Goal: Task Accomplishment & Management: Use online tool/utility

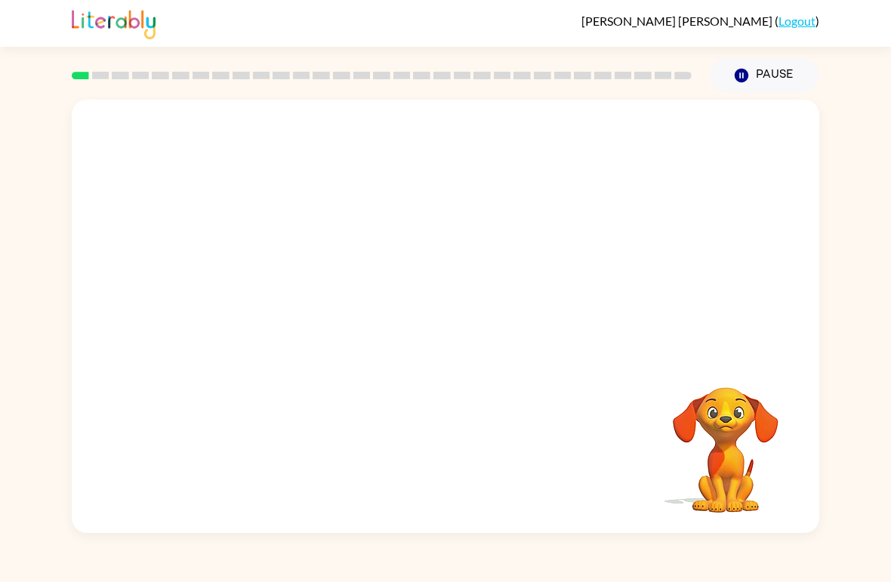
click at [750, 68] on button "Pause Pause" at bounding box center [764, 75] width 109 height 35
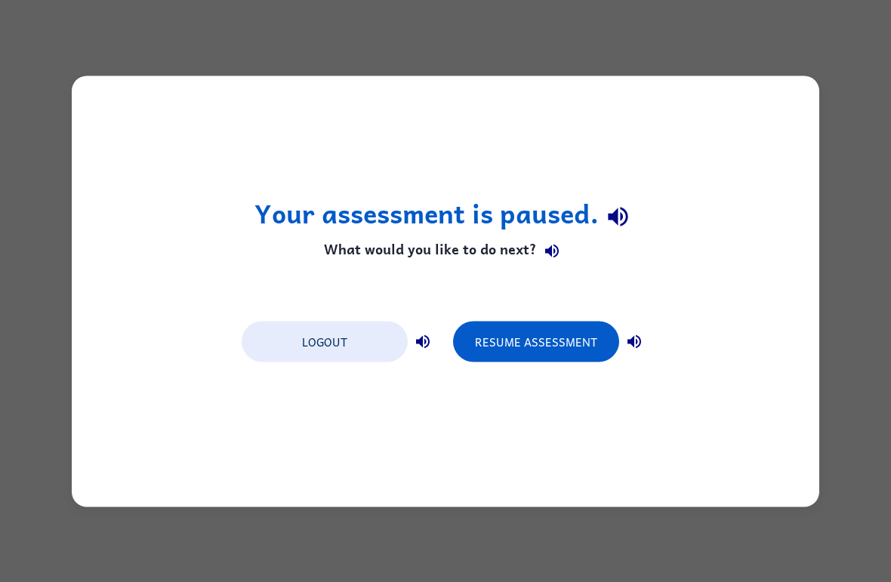
click at [886, 213] on div "Your assessment is paused. What would you like to do next? Logout Resume Assess…" at bounding box center [445, 291] width 891 height 582
click at [550, 340] on button "Resume Assessment" at bounding box center [536, 341] width 166 height 41
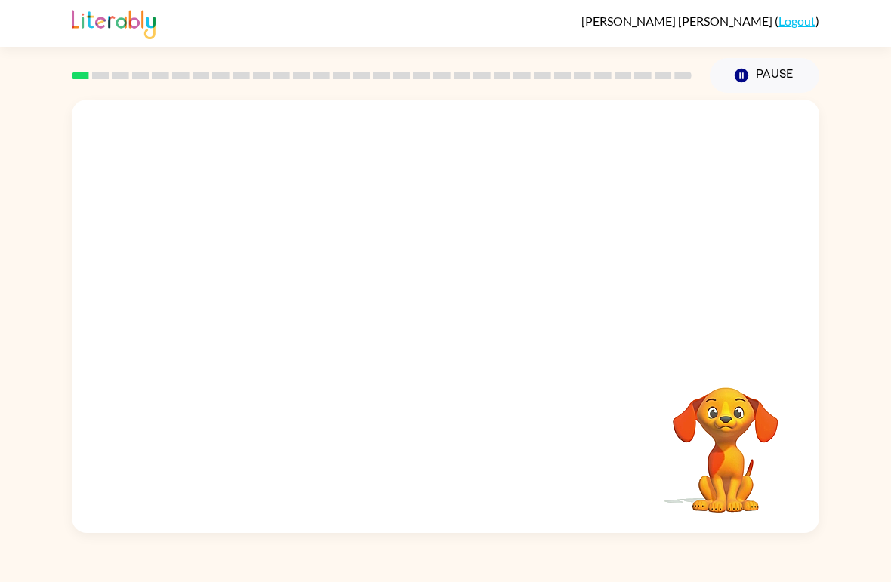
click at [399, 236] on video "Your browser must support playing .mp4 files to use Literably. Please try using…" at bounding box center [445, 228] width 747 height 256
click at [451, 332] on div at bounding box center [445, 324] width 97 height 55
click at [460, 328] on button "button" at bounding box center [445, 324] width 97 height 55
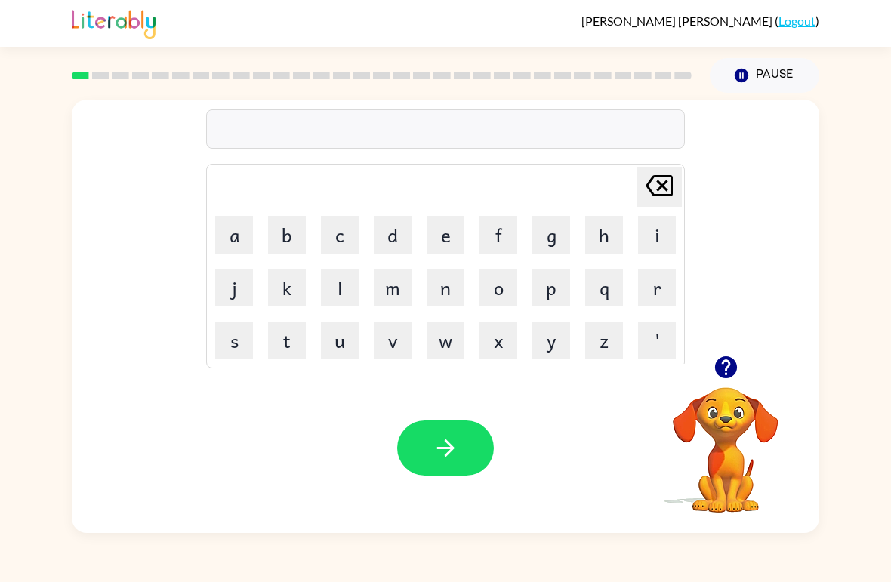
click at [286, 236] on button "b" at bounding box center [287, 235] width 38 height 38
click at [496, 287] on button "o" at bounding box center [498, 288] width 38 height 38
click at [658, 272] on button "r" at bounding box center [657, 288] width 38 height 38
click at [394, 236] on button "d" at bounding box center [393, 235] width 38 height 38
click at [442, 230] on button "e" at bounding box center [446, 235] width 38 height 38
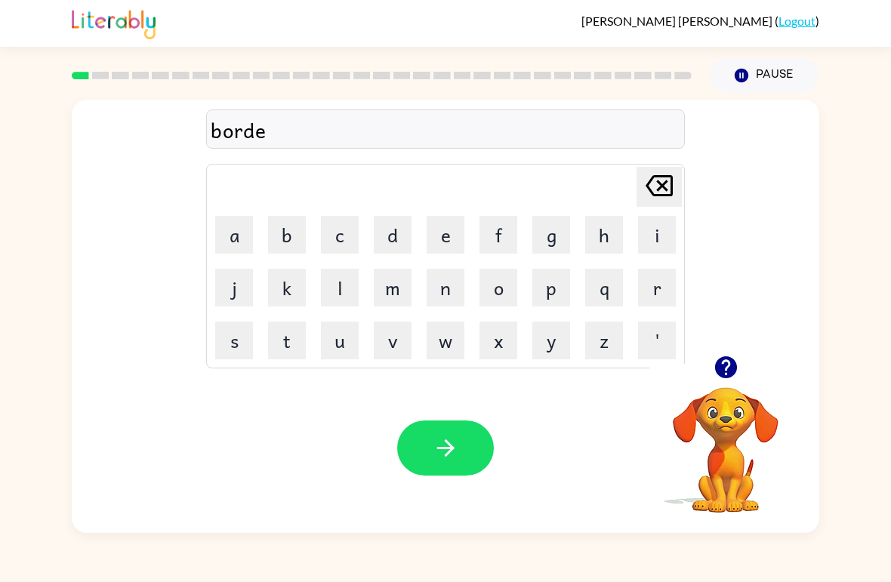
click at [661, 290] on button "r" at bounding box center [657, 288] width 38 height 38
click at [448, 451] on icon "button" at bounding box center [446, 448] width 26 height 26
click at [331, 229] on button "c" at bounding box center [340, 235] width 38 height 38
click at [498, 285] on button "o" at bounding box center [498, 288] width 38 height 38
click at [339, 346] on button "u" at bounding box center [340, 341] width 38 height 38
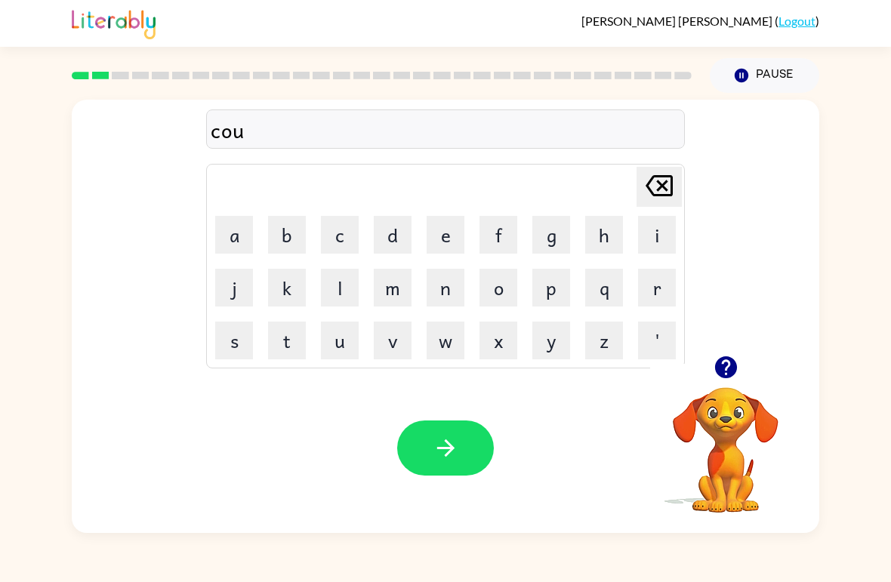
click at [438, 285] on button "n" at bounding box center [446, 288] width 38 height 38
click at [282, 330] on button "t" at bounding box center [287, 341] width 38 height 38
click at [475, 447] on button "button" at bounding box center [445, 448] width 97 height 55
click at [341, 288] on button "l" at bounding box center [340, 288] width 38 height 38
click at [498, 289] on button "o" at bounding box center [498, 288] width 38 height 38
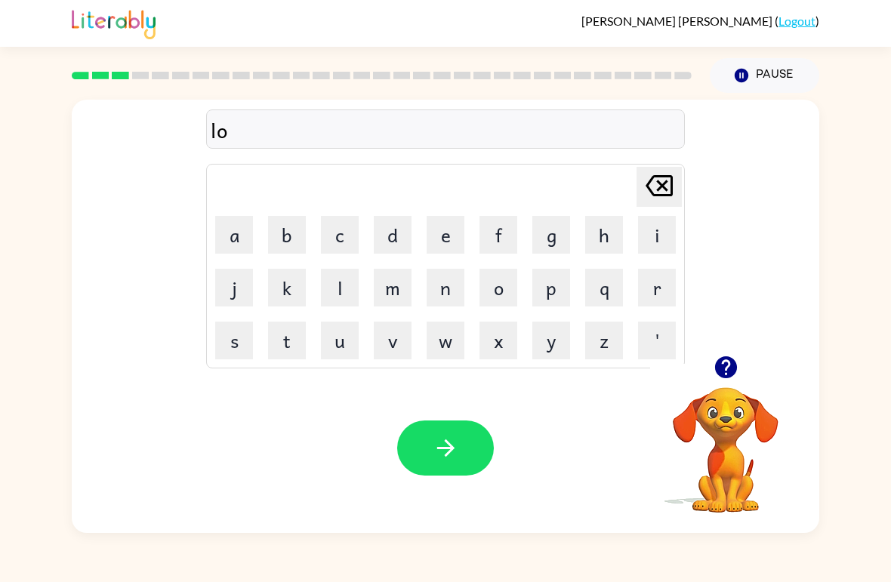
click at [336, 244] on button "c" at bounding box center [340, 235] width 38 height 38
click at [250, 223] on button "a" at bounding box center [234, 235] width 38 height 38
click at [296, 350] on button "t" at bounding box center [287, 341] width 38 height 38
click at [448, 230] on button "e" at bounding box center [446, 235] width 38 height 38
click at [463, 461] on button "button" at bounding box center [445, 448] width 97 height 55
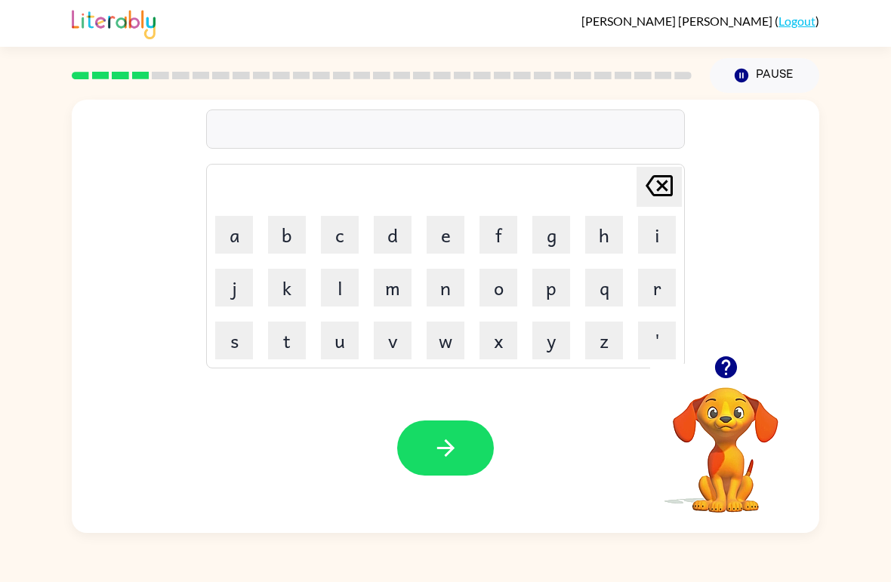
click at [282, 347] on button "t" at bounding box center [287, 341] width 38 height 38
click at [439, 347] on button "w" at bounding box center [446, 341] width 38 height 38
click at [646, 237] on button "i" at bounding box center [657, 235] width 38 height 38
click at [440, 288] on button "n" at bounding box center [446, 288] width 38 height 38
click at [458, 451] on icon "button" at bounding box center [446, 448] width 26 height 26
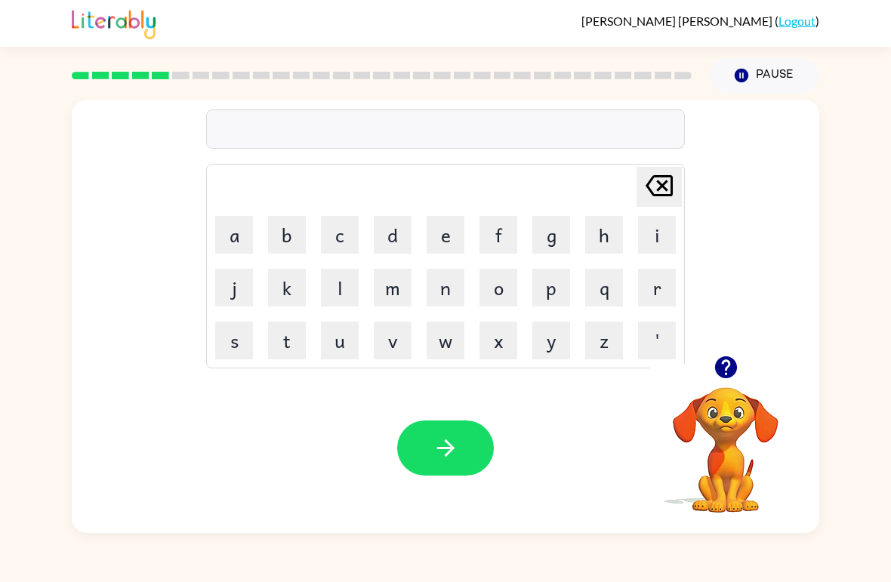
click at [445, 288] on button "n" at bounding box center [446, 288] width 38 height 38
click at [440, 233] on button "e" at bounding box center [446, 235] width 38 height 38
click at [225, 236] on button "a" at bounding box center [234, 235] width 38 height 38
click at [646, 292] on button "r" at bounding box center [657, 288] width 38 height 38
click at [341, 283] on button "l" at bounding box center [340, 288] width 38 height 38
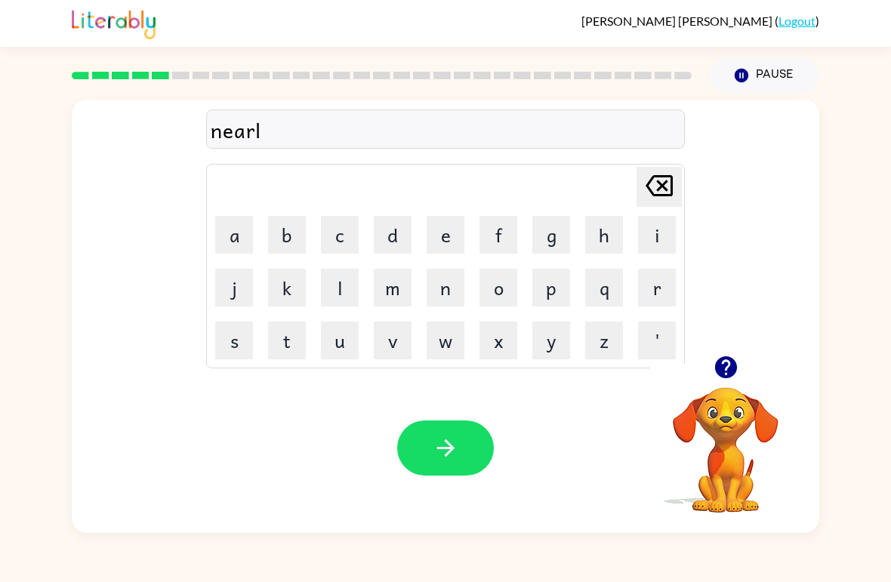
click at [563, 337] on button "y" at bounding box center [551, 341] width 38 height 38
click at [430, 451] on button "button" at bounding box center [445, 448] width 97 height 55
click at [661, 236] on button "i" at bounding box center [657, 235] width 38 height 38
click at [605, 239] on button "h" at bounding box center [604, 235] width 38 height 38
click at [658, 177] on icon at bounding box center [659, 185] width 27 height 21
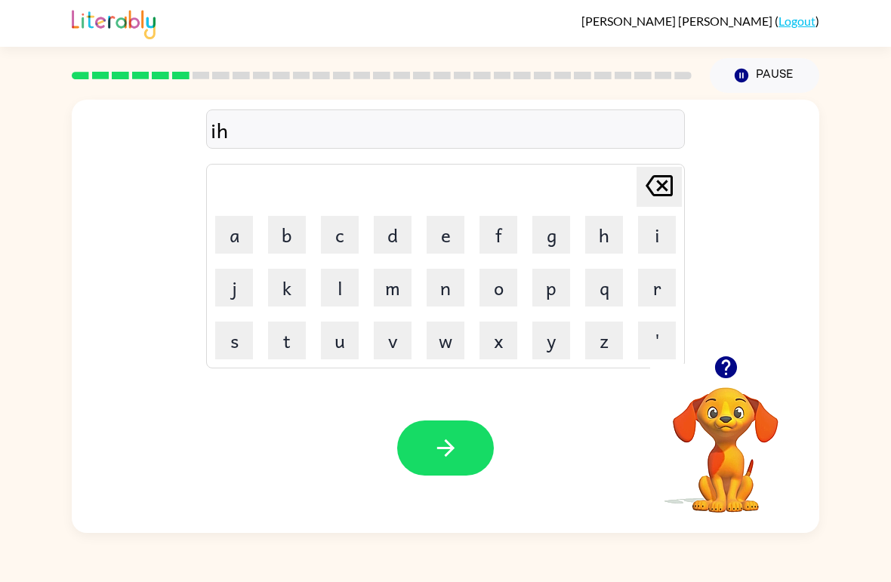
click at [658, 177] on icon at bounding box center [659, 185] width 27 height 21
click at [663, 186] on icon at bounding box center [659, 185] width 27 height 21
click at [278, 231] on button "b" at bounding box center [287, 235] width 38 height 38
click at [641, 230] on button "i" at bounding box center [657, 235] width 38 height 38
click at [597, 234] on button "h" at bounding box center [604, 235] width 38 height 38
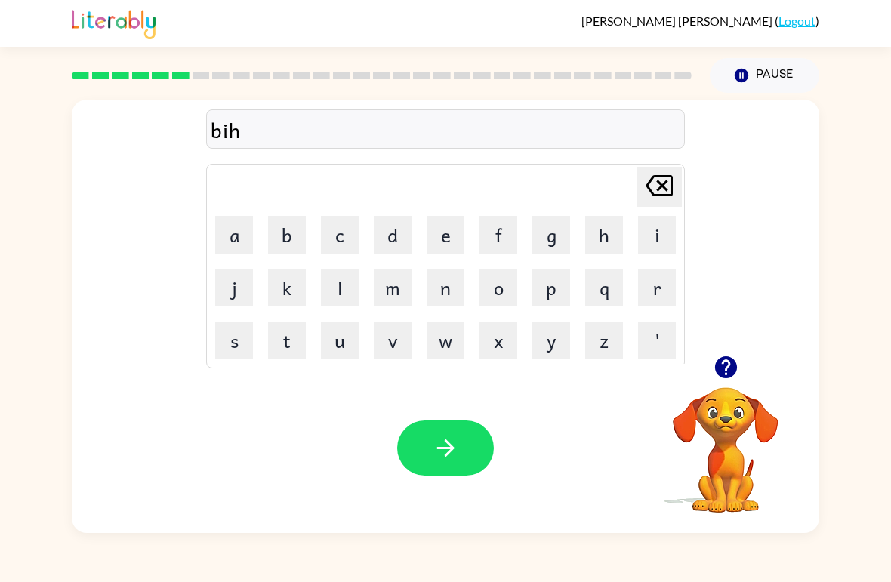
click at [437, 233] on button "e" at bounding box center [446, 235] width 38 height 38
click at [655, 182] on icon "[PERSON_NAME] last character input" at bounding box center [659, 186] width 36 height 36
click at [655, 181] on icon "[PERSON_NAME] last character input" at bounding box center [659, 186] width 36 height 36
click at [655, 190] on icon "[PERSON_NAME] last character input" at bounding box center [659, 186] width 36 height 36
click at [606, 237] on button "h" at bounding box center [604, 235] width 38 height 38
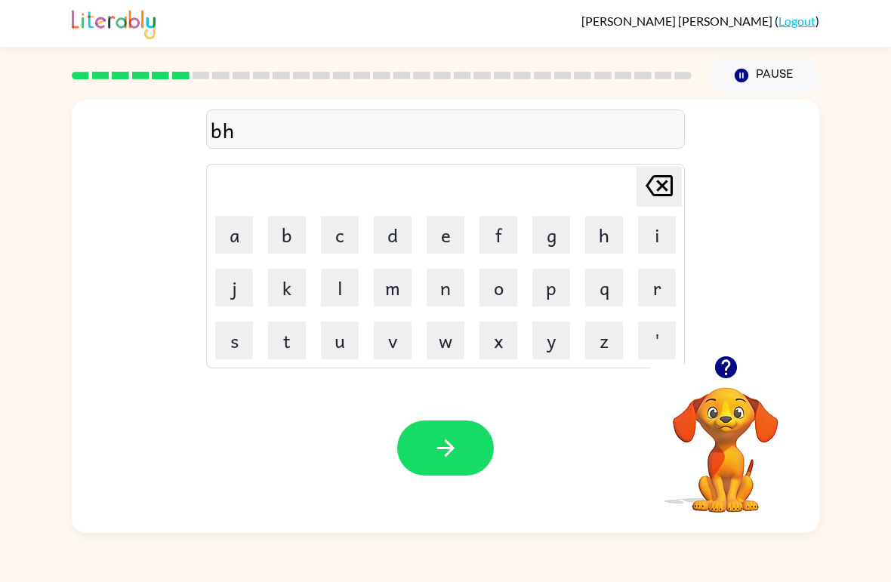
click at [655, 189] on icon "[PERSON_NAME] last character input" at bounding box center [659, 186] width 36 height 36
click at [657, 239] on button "i" at bounding box center [657, 235] width 38 height 38
click at [449, 237] on button "e" at bounding box center [446, 235] width 38 height 38
click at [595, 236] on button "h" at bounding box center [604, 235] width 38 height 38
click at [438, 236] on button "e" at bounding box center [446, 235] width 38 height 38
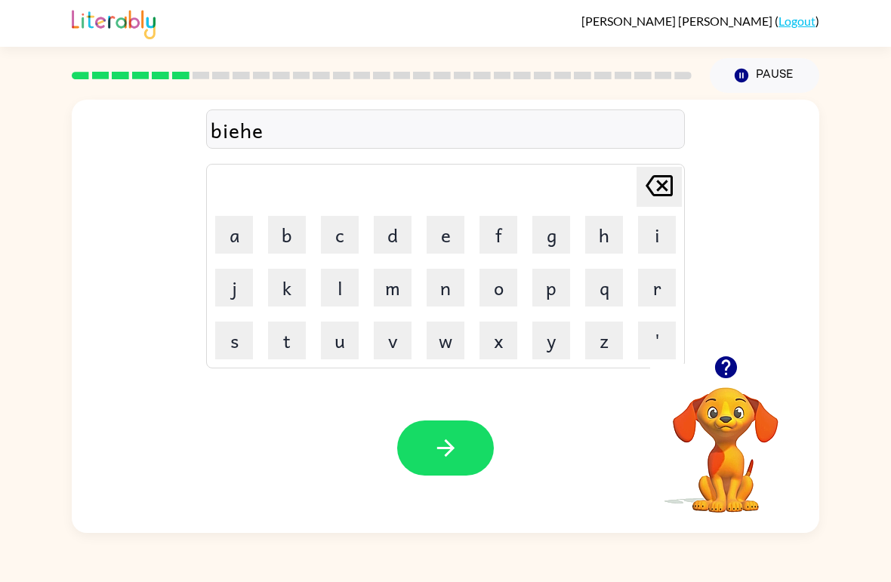
click at [444, 295] on button "n" at bounding box center [446, 288] width 38 height 38
click at [652, 186] on icon "[PERSON_NAME] last character input" at bounding box center [659, 186] width 36 height 36
click at [652, 185] on icon "[PERSON_NAME] last character input" at bounding box center [659, 186] width 36 height 36
click at [655, 181] on icon "[PERSON_NAME] last character input" at bounding box center [659, 186] width 36 height 36
click at [655, 180] on icon "[PERSON_NAME] last character input" at bounding box center [659, 186] width 36 height 36
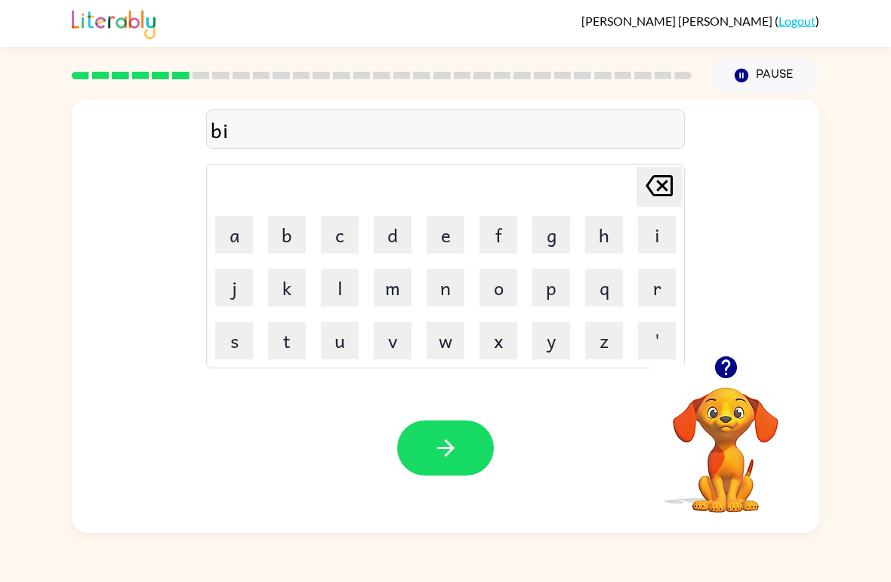
click at [661, 182] on icon "[PERSON_NAME] last character input" at bounding box center [659, 186] width 36 height 36
click at [645, 240] on button "i" at bounding box center [657, 235] width 38 height 38
click at [598, 239] on button "h" at bounding box center [604, 235] width 38 height 38
click at [447, 230] on button "e" at bounding box center [446, 235] width 38 height 38
click at [459, 288] on button "n" at bounding box center [446, 288] width 38 height 38
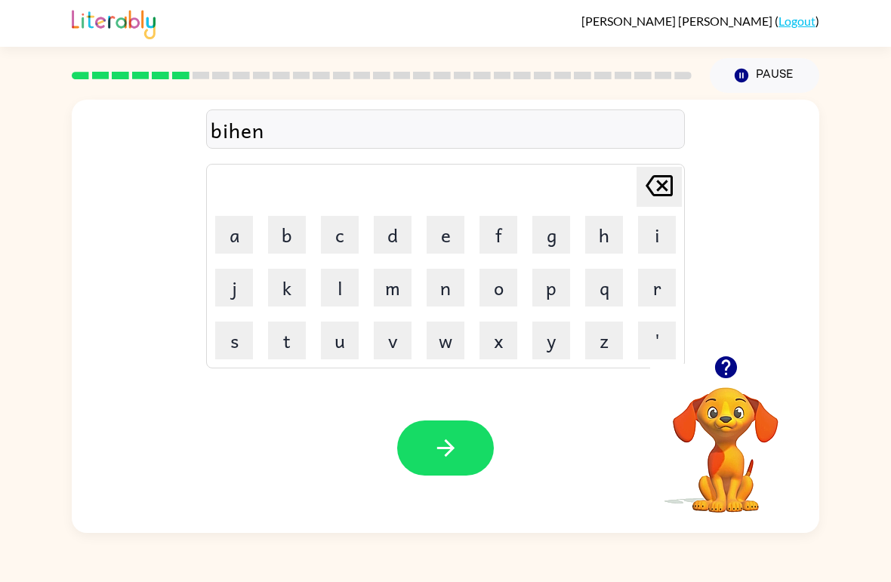
click at [449, 240] on button "e" at bounding box center [446, 235] width 38 height 38
click at [386, 227] on button "d" at bounding box center [393, 235] width 38 height 38
click at [460, 448] on button "button" at bounding box center [445, 448] width 97 height 55
click at [276, 349] on button "t" at bounding box center [287, 341] width 38 height 38
click at [656, 281] on button "r" at bounding box center [657, 288] width 38 height 38
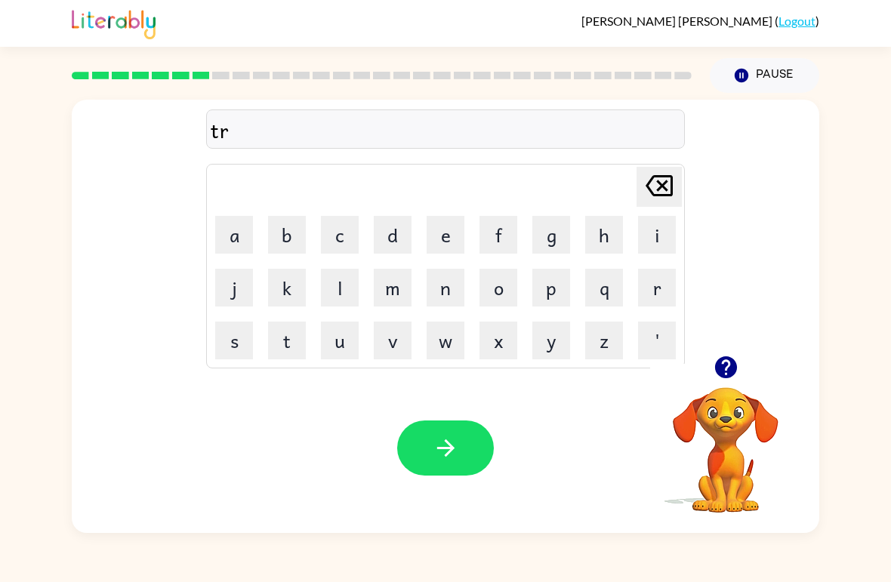
click at [650, 238] on button "i" at bounding box center [657, 235] width 38 height 38
click at [336, 226] on button "c" at bounding box center [340, 235] width 38 height 38
click at [286, 286] on button "k" at bounding box center [287, 288] width 38 height 38
click at [458, 222] on button "e" at bounding box center [446, 235] width 38 height 38
click at [331, 298] on button "l" at bounding box center [340, 288] width 38 height 38
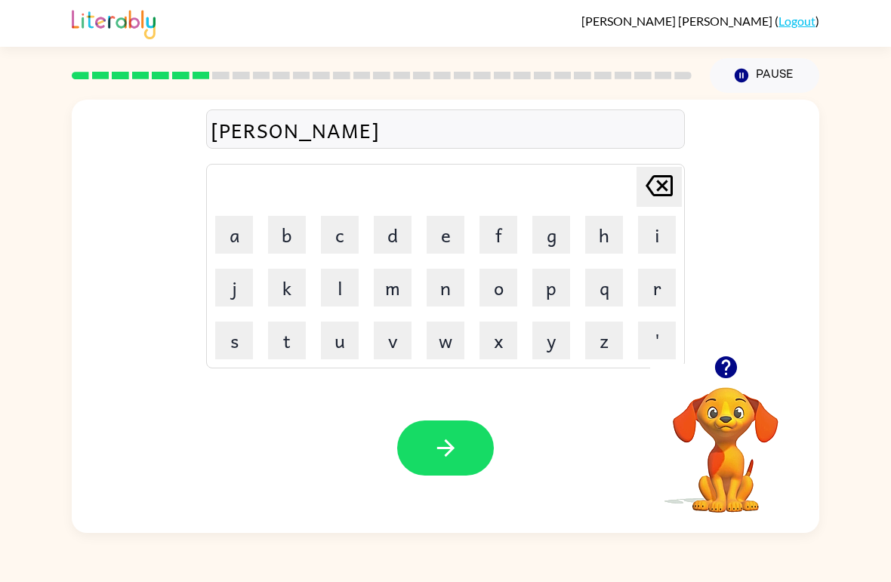
click at [442, 436] on icon "button" at bounding box center [446, 448] width 26 height 26
click at [384, 291] on button "m" at bounding box center [393, 288] width 38 height 38
click at [664, 231] on button "i" at bounding box center [657, 235] width 38 height 38
click at [649, 290] on button "r" at bounding box center [657, 288] width 38 height 38
click at [205, 239] on div "mir Delete Delete last character input a b c d e f g h i j k l m n o p q r s t …" at bounding box center [445, 228] width 747 height 256
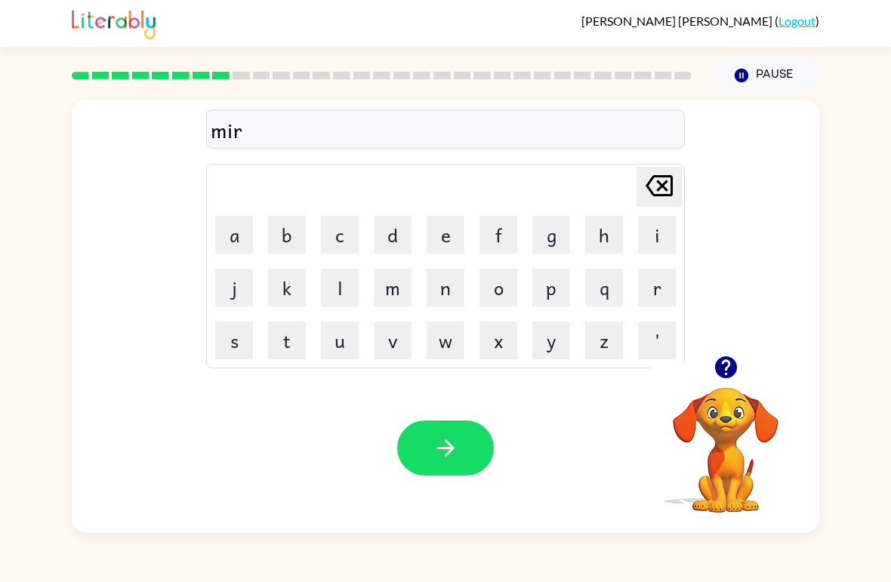
click at [236, 208] on table "[PERSON_NAME] last character input a b c d e f g h i j k l m n o p q r s t u v …" at bounding box center [445, 266] width 477 height 203
click at [230, 224] on button "a" at bounding box center [234, 235] width 38 height 38
click at [341, 236] on button "c" at bounding box center [340, 235] width 38 height 38
click at [335, 285] on button "l" at bounding box center [340, 288] width 38 height 38
click at [658, 184] on icon at bounding box center [659, 185] width 27 height 21
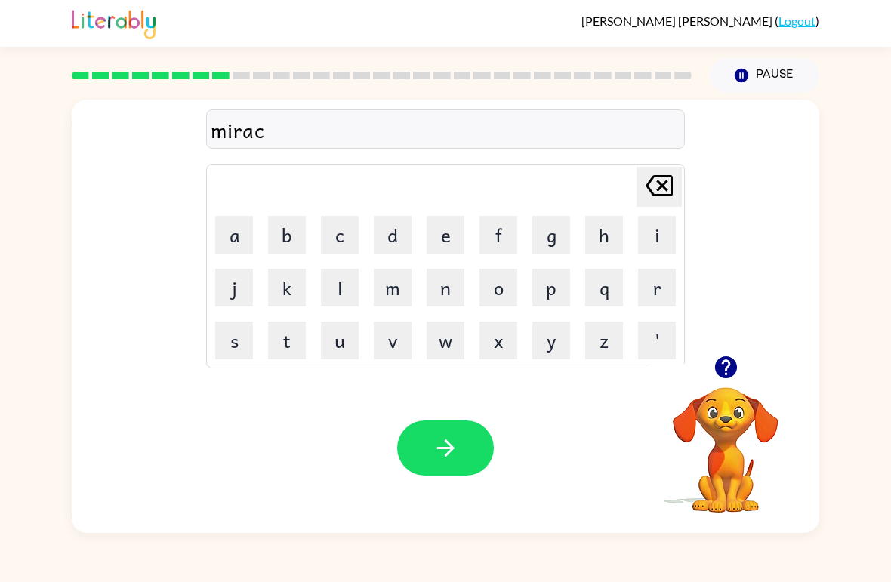
click at [346, 334] on button "u" at bounding box center [340, 341] width 38 height 38
click at [344, 290] on button "l" at bounding box center [340, 288] width 38 height 38
click at [441, 232] on button "e" at bounding box center [446, 235] width 38 height 38
click at [448, 451] on icon "button" at bounding box center [446, 448] width 26 height 26
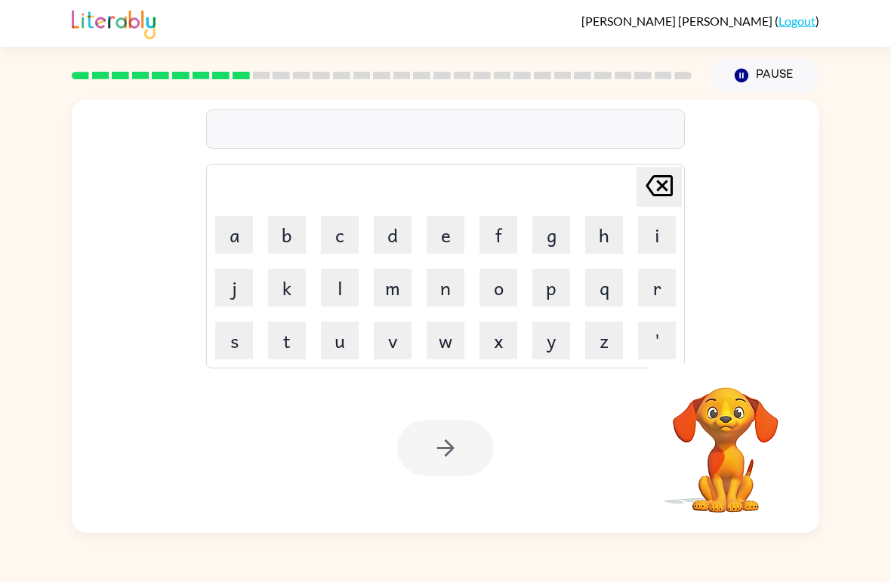
click at [438, 292] on button "n" at bounding box center [446, 288] width 38 height 38
click at [649, 234] on button "i" at bounding box center [657, 235] width 38 height 38
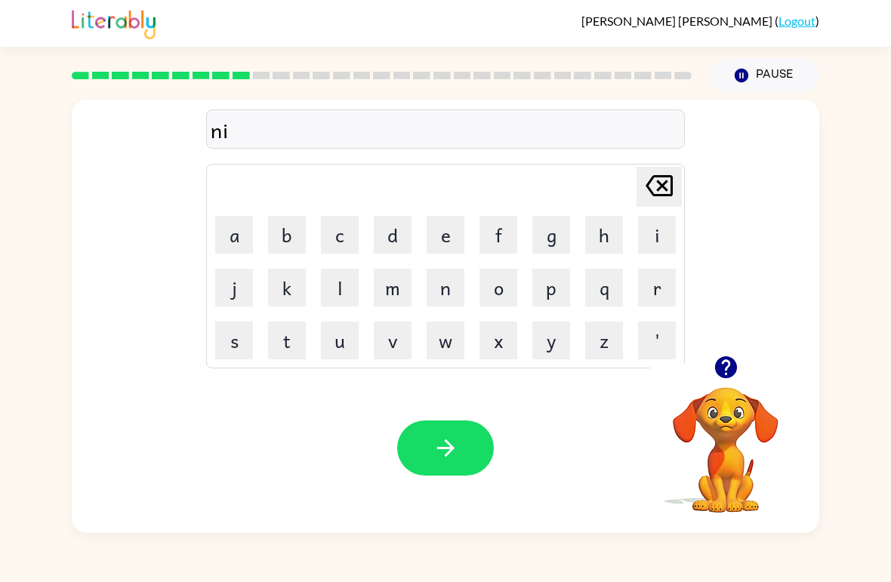
click at [396, 282] on button "m" at bounding box center [393, 288] width 38 height 38
click at [292, 225] on button "b" at bounding box center [287, 235] width 38 height 38
click at [334, 293] on button "l" at bounding box center [340, 288] width 38 height 38
click at [339, 347] on button "u" at bounding box center [340, 341] width 38 height 38
click at [437, 234] on button "e" at bounding box center [446, 235] width 38 height 38
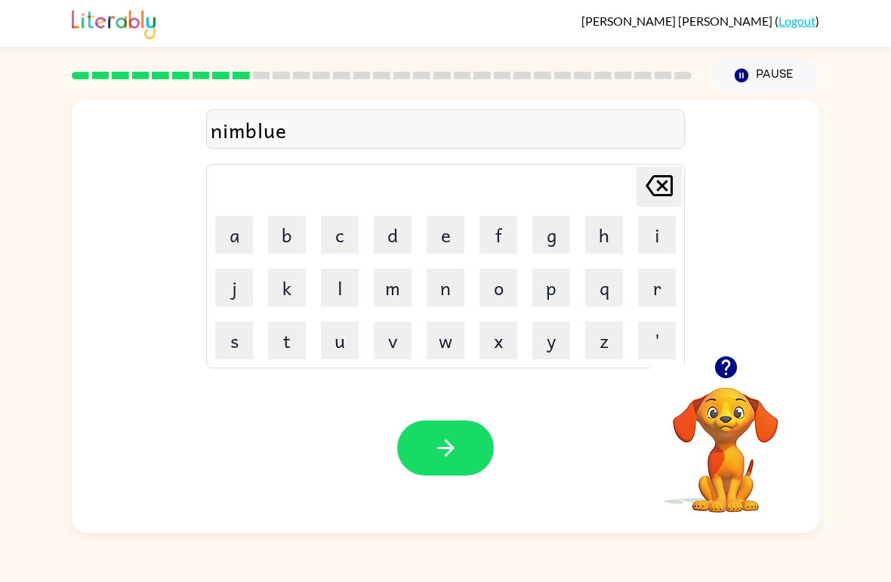
click at [458, 448] on icon "button" at bounding box center [446, 448] width 26 height 26
click at [350, 346] on button "u" at bounding box center [340, 341] width 38 height 38
click at [455, 282] on button "n" at bounding box center [446, 288] width 38 height 38
click at [500, 231] on button "f" at bounding box center [498, 235] width 38 height 38
click at [501, 282] on button "o" at bounding box center [498, 288] width 38 height 38
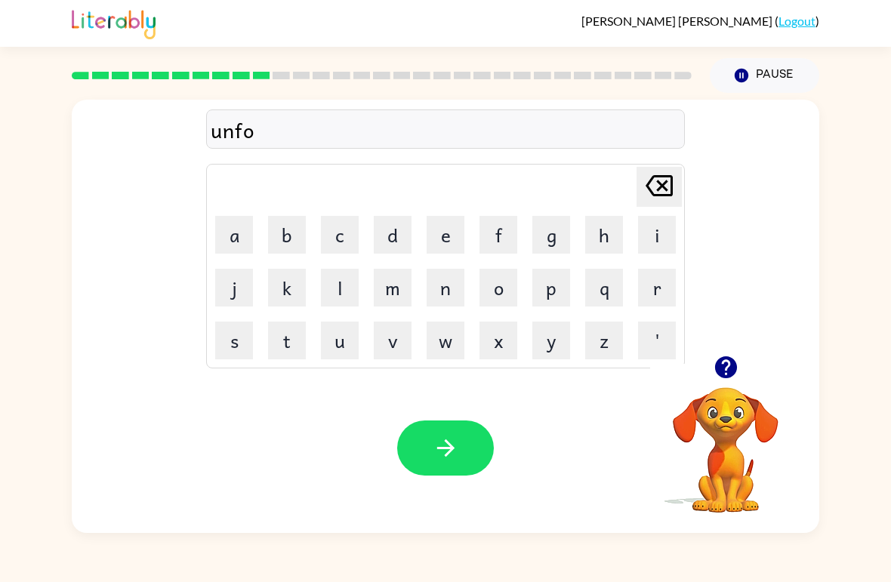
click at [350, 281] on button "l" at bounding box center [340, 288] width 38 height 38
click at [404, 217] on button "d" at bounding box center [393, 235] width 38 height 38
click at [457, 445] on icon "button" at bounding box center [446, 448] width 26 height 26
click at [396, 346] on button "v" at bounding box center [393, 341] width 38 height 38
click at [502, 285] on button "o" at bounding box center [498, 288] width 38 height 38
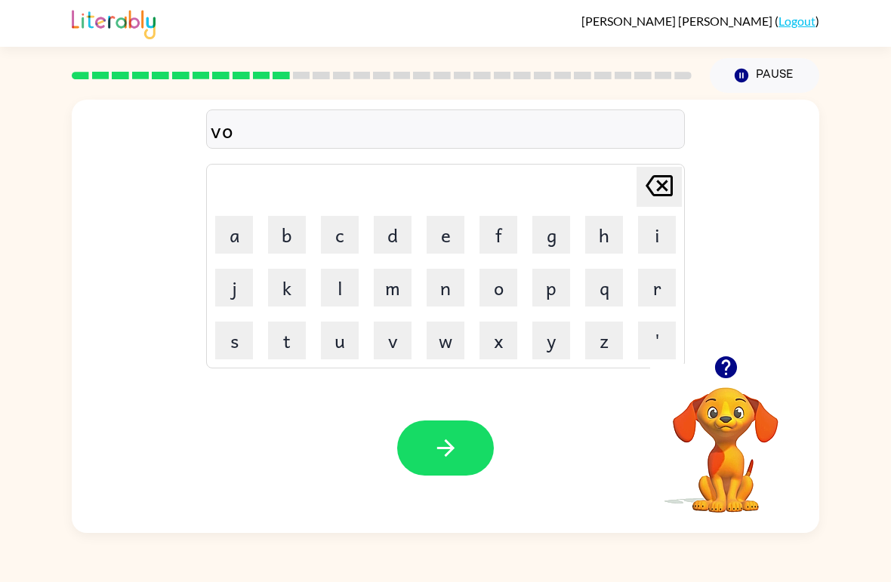
click at [300, 342] on button "t" at bounding box center [287, 341] width 38 height 38
click at [445, 221] on button "e" at bounding box center [446, 235] width 38 height 38
click at [445, 455] on icon "button" at bounding box center [444, 447] width 17 height 17
click at [289, 222] on button "b" at bounding box center [287, 235] width 38 height 38
click at [452, 224] on button "e" at bounding box center [446, 235] width 38 height 38
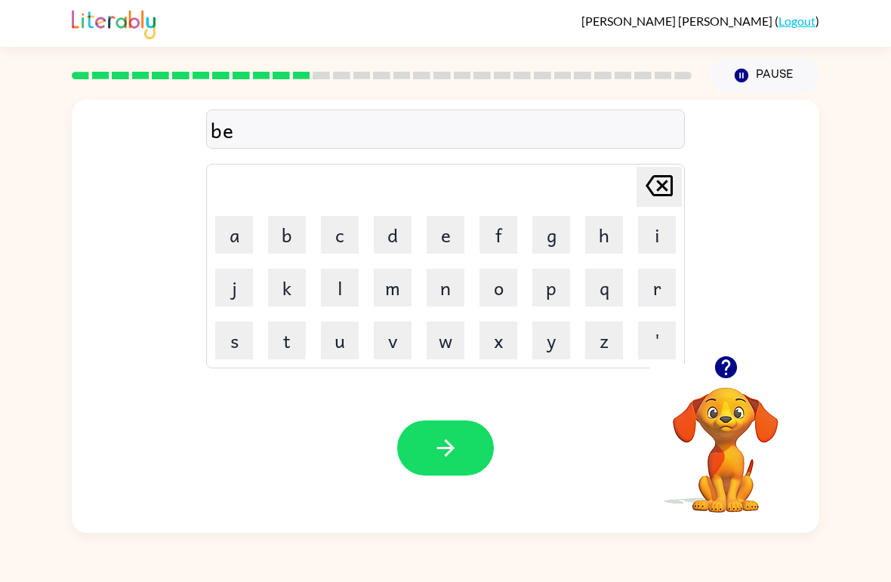
click at [382, 223] on button "d" at bounding box center [393, 235] width 38 height 38
click at [293, 331] on button "t" at bounding box center [287, 341] width 38 height 38
click at [661, 225] on button "i" at bounding box center [657, 235] width 38 height 38
click at [394, 279] on button "m" at bounding box center [393, 288] width 38 height 38
click at [424, 230] on td "e" at bounding box center [445, 234] width 51 height 51
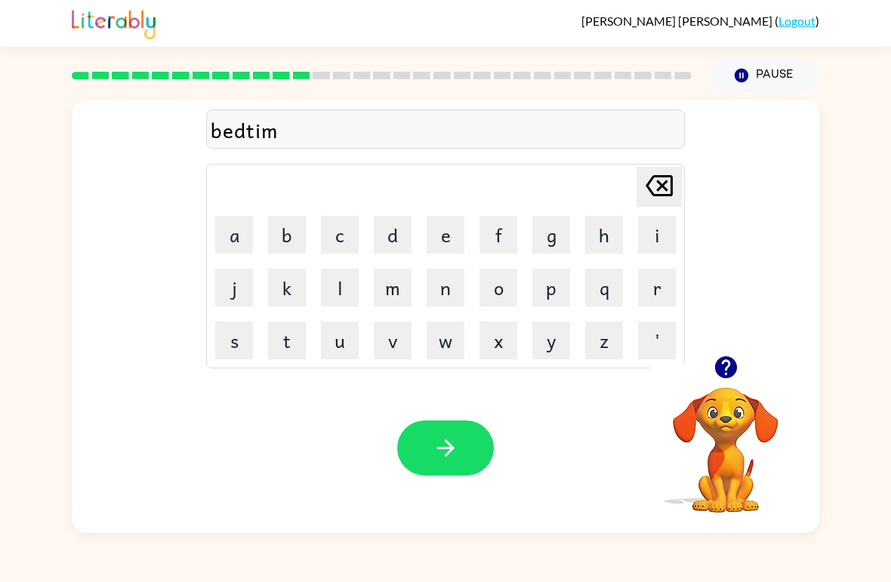
click at [442, 211] on td "e" at bounding box center [445, 234] width 51 height 51
click at [446, 230] on button "e" at bounding box center [446, 235] width 38 height 38
click at [458, 436] on icon "button" at bounding box center [446, 448] width 26 height 26
click at [288, 235] on button "b" at bounding box center [287, 235] width 38 height 38
click at [654, 233] on button "i" at bounding box center [657, 235] width 38 height 38
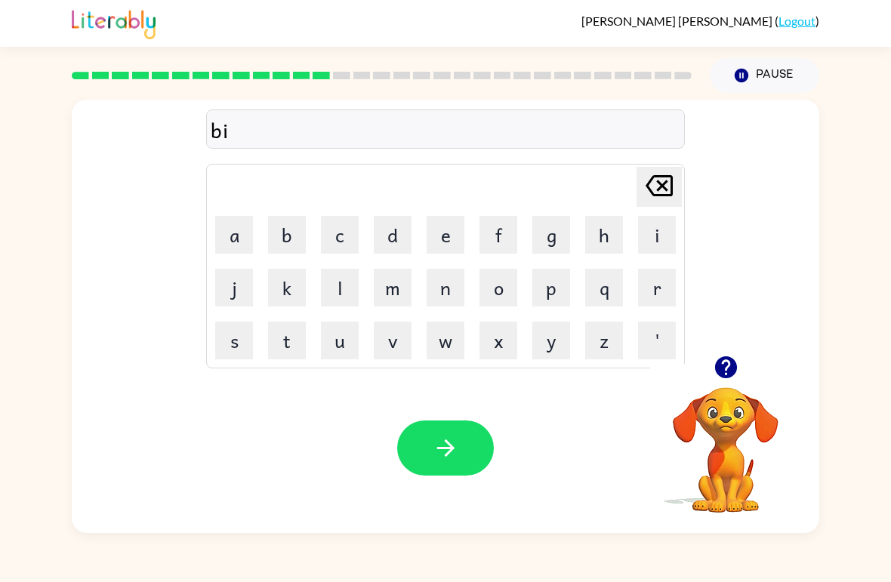
click at [285, 350] on button "t" at bounding box center [287, 341] width 38 height 38
click at [452, 282] on button "n" at bounding box center [446, 288] width 38 height 38
click at [441, 232] on button "e" at bounding box center [446, 235] width 38 height 38
click at [238, 341] on button "s" at bounding box center [234, 341] width 38 height 38
click at [234, 343] on button "s" at bounding box center [234, 341] width 38 height 38
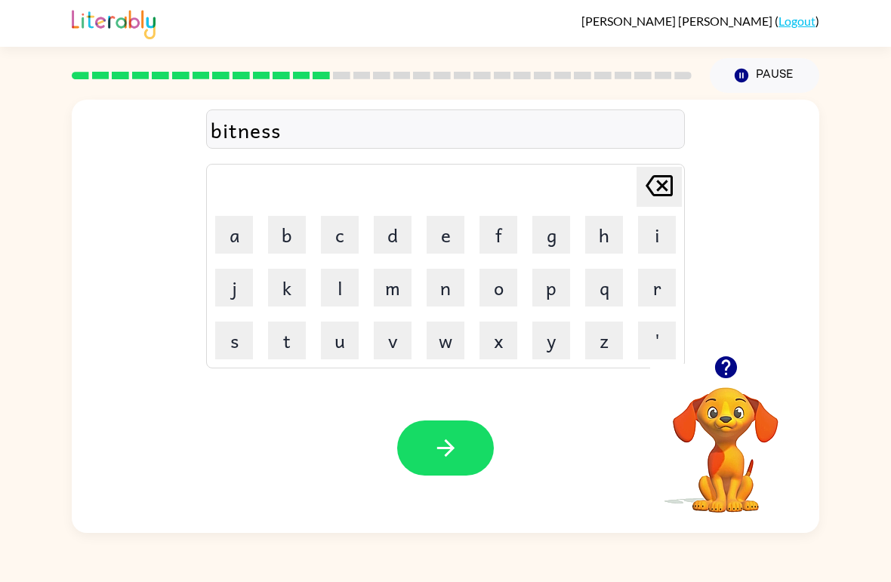
click at [441, 448] on icon "button" at bounding box center [446, 448] width 26 height 26
click at [390, 225] on button "d" at bounding box center [393, 235] width 38 height 38
click at [337, 284] on button "l" at bounding box center [340, 288] width 38 height 38
click at [455, 231] on button "e" at bounding box center [446, 235] width 38 height 38
click at [658, 169] on icon "[PERSON_NAME] last character input" at bounding box center [659, 186] width 36 height 36
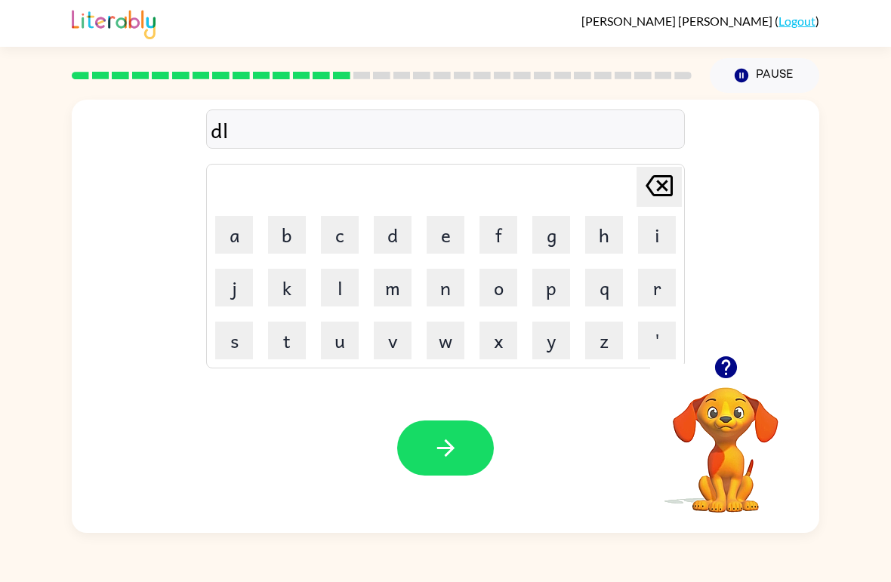
click at [239, 231] on button "a" at bounding box center [234, 235] width 38 height 38
click at [551, 349] on button "y" at bounding box center [551, 341] width 38 height 38
click at [440, 236] on button "e" at bounding box center [446, 235] width 38 height 38
click at [471, 448] on button "button" at bounding box center [445, 448] width 97 height 55
click at [289, 347] on button "t" at bounding box center [287, 341] width 38 height 38
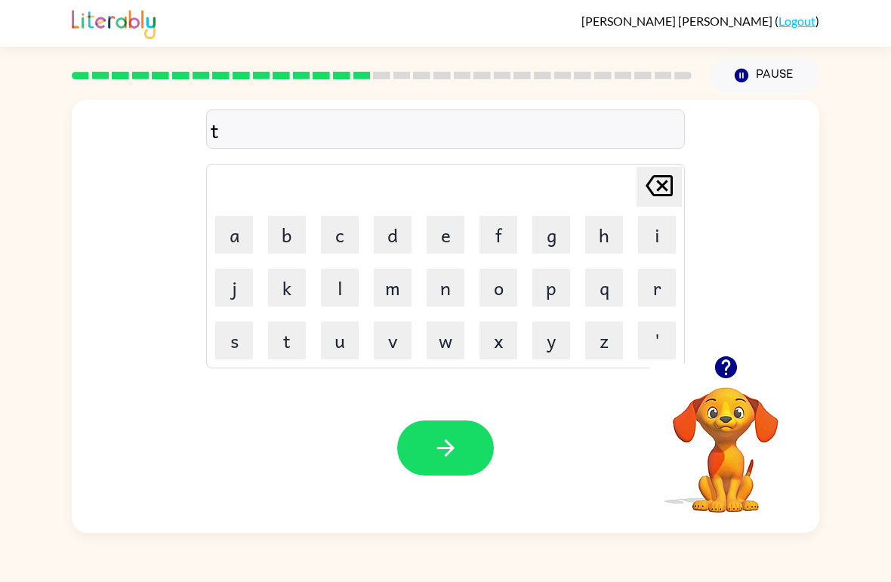
click at [658, 293] on button "r" at bounding box center [657, 288] width 38 height 38
click at [393, 272] on button "m" at bounding box center [393, 288] width 38 height 38
click at [658, 174] on icon "[PERSON_NAME] last character input" at bounding box center [659, 186] width 36 height 36
click at [331, 331] on button "u" at bounding box center [340, 341] width 38 height 38
click at [381, 290] on button "m" at bounding box center [393, 288] width 38 height 38
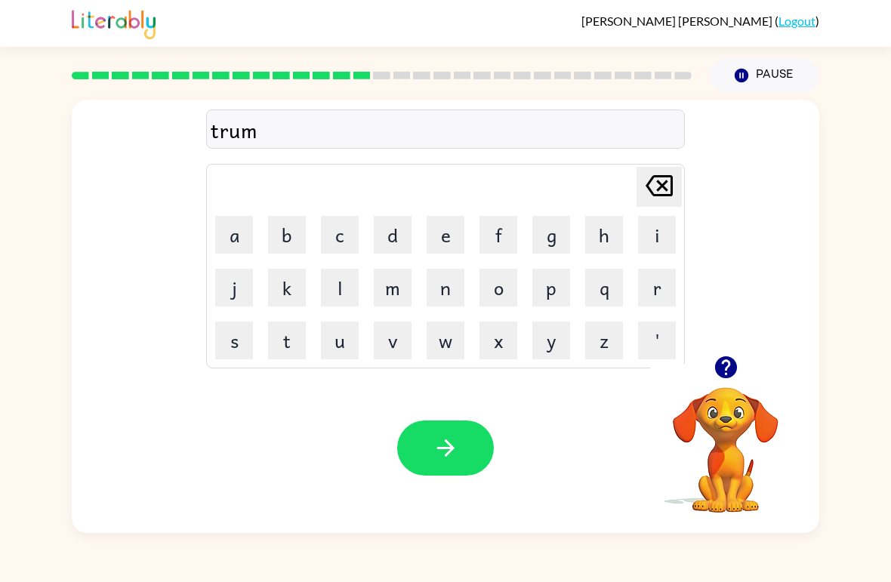
click at [451, 445] on icon "button" at bounding box center [444, 447] width 17 height 17
click at [238, 351] on button "s" at bounding box center [234, 341] width 38 height 38
click at [444, 231] on button "e" at bounding box center [446, 235] width 38 height 38
click at [288, 339] on button "t" at bounding box center [287, 341] width 38 height 38
click at [435, 431] on button "button" at bounding box center [445, 448] width 97 height 55
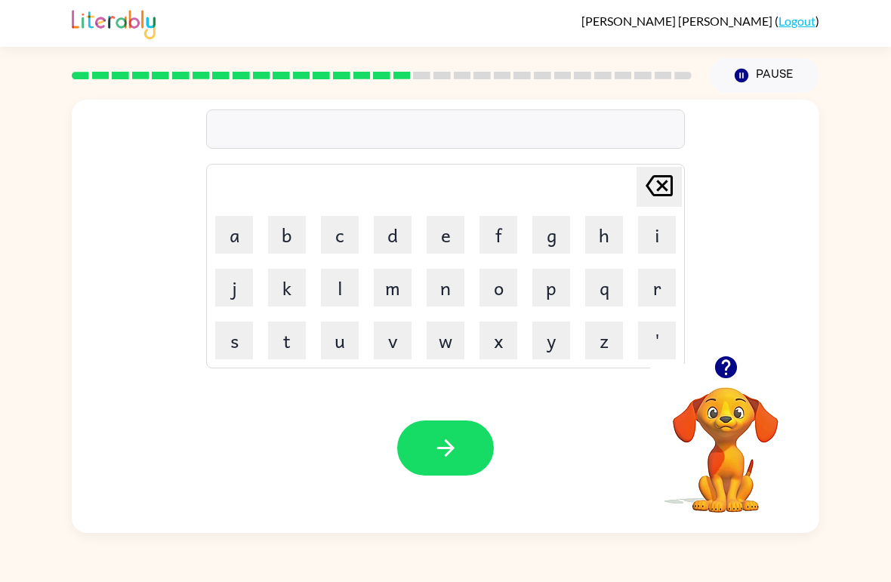
click at [290, 227] on button "b" at bounding box center [287, 235] width 38 height 38
click at [654, 280] on button "r" at bounding box center [657, 288] width 38 height 38
click at [355, 325] on button "u" at bounding box center [340, 341] width 38 height 38
click at [401, 284] on button "m" at bounding box center [393, 288] width 38 height 38
click at [650, 231] on button "i" at bounding box center [657, 235] width 38 height 38
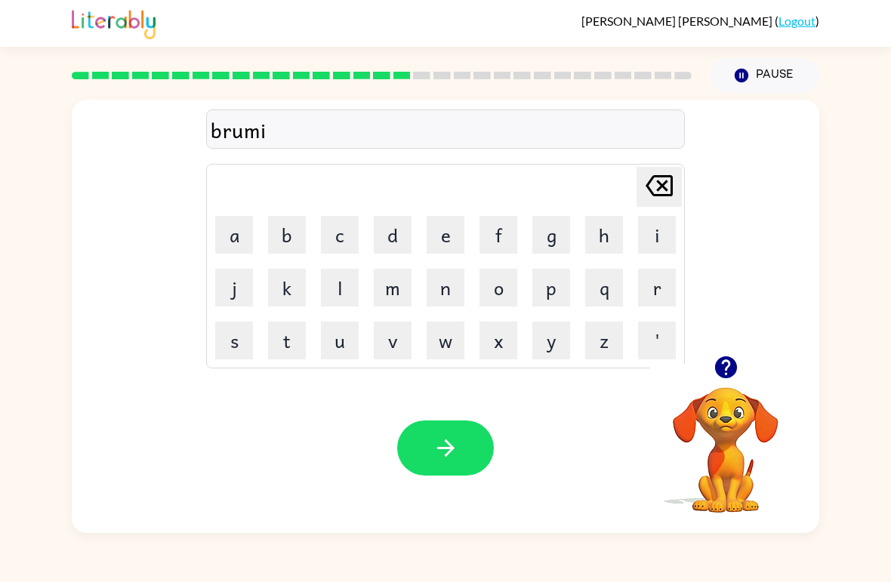
click at [442, 291] on button "n" at bounding box center [446, 288] width 38 height 38
click at [554, 233] on button "g" at bounding box center [551, 235] width 38 height 38
click at [455, 448] on icon "button" at bounding box center [446, 448] width 26 height 26
click at [559, 295] on button "p" at bounding box center [551, 288] width 38 height 38
click at [341, 291] on button "l" at bounding box center [340, 288] width 38 height 38
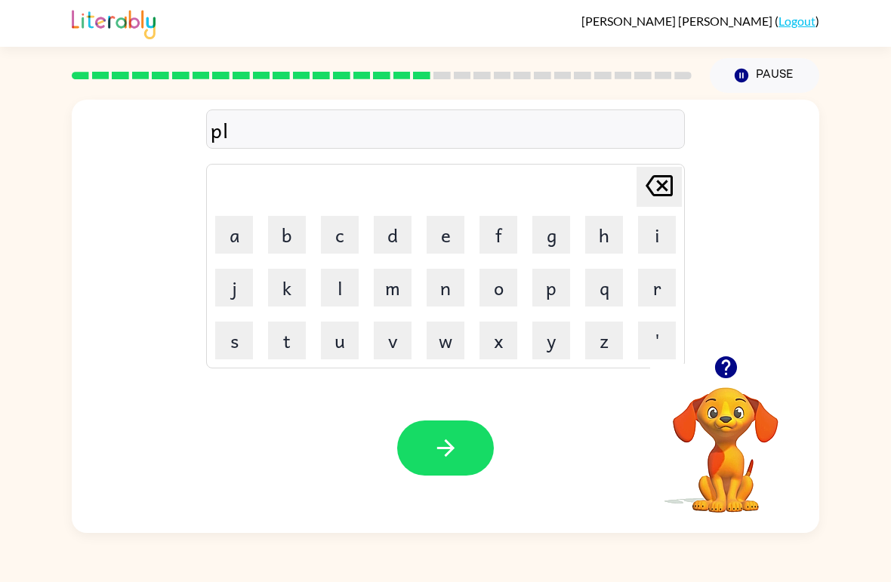
click at [234, 231] on button "a" at bounding box center [234, 235] width 38 height 38
click at [238, 333] on button "s" at bounding box center [234, 341] width 38 height 38
click at [288, 336] on button "t" at bounding box center [287, 341] width 38 height 38
click at [659, 236] on button "i" at bounding box center [657, 235] width 38 height 38
click at [341, 235] on button "c" at bounding box center [340, 235] width 38 height 38
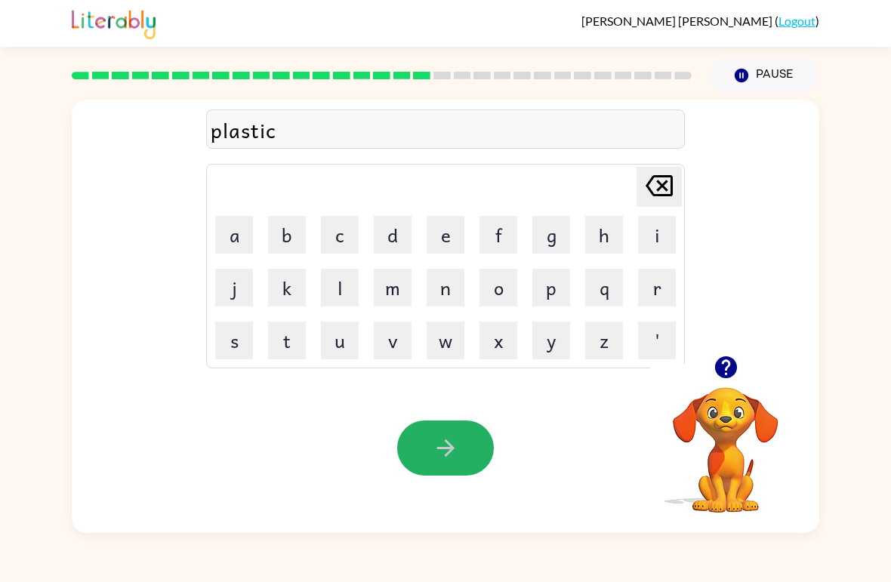
click at [467, 448] on button "button" at bounding box center [445, 448] width 97 height 55
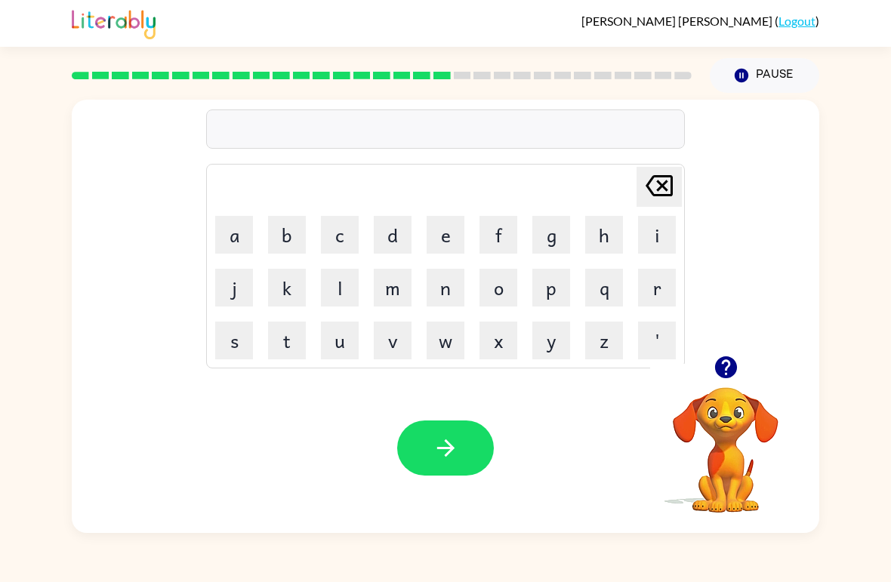
click at [385, 223] on button "d" at bounding box center [393, 235] width 38 height 38
click at [652, 226] on button "i" at bounding box center [657, 235] width 38 height 38
click at [232, 341] on button "s" at bounding box center [234, 341] width 38 height 38
click at [553, 298] on button "p" at bounding box center [551, 288] width 38 height 38
click at [336, 282] on button "l" at bounding box center [340, 288] width 38 height 38
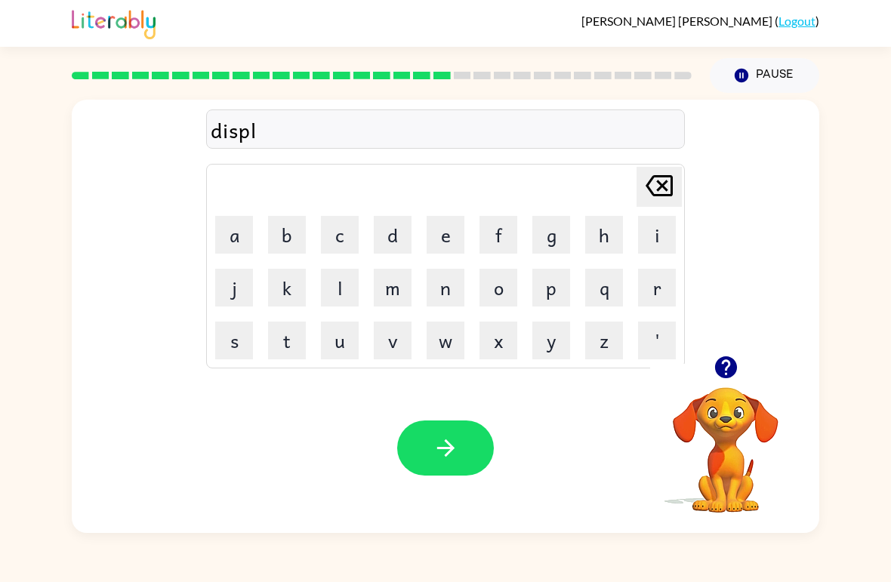
click at [230, 234] on button "a" at bounding box center [234, 235] width 38 height 38
click at [546, 345] on button "y" at bounding box center [551, 341] width 38 height 38
click at [455, 447] on icon "button" at bounding box center [446, 448] width 26 height 26
click at [396, 230] on button "d" at bounding box center [393, 235] width 38 height 38
click at [341, 336] on button "u" at bounding box center [340, 341] width 38 height 38
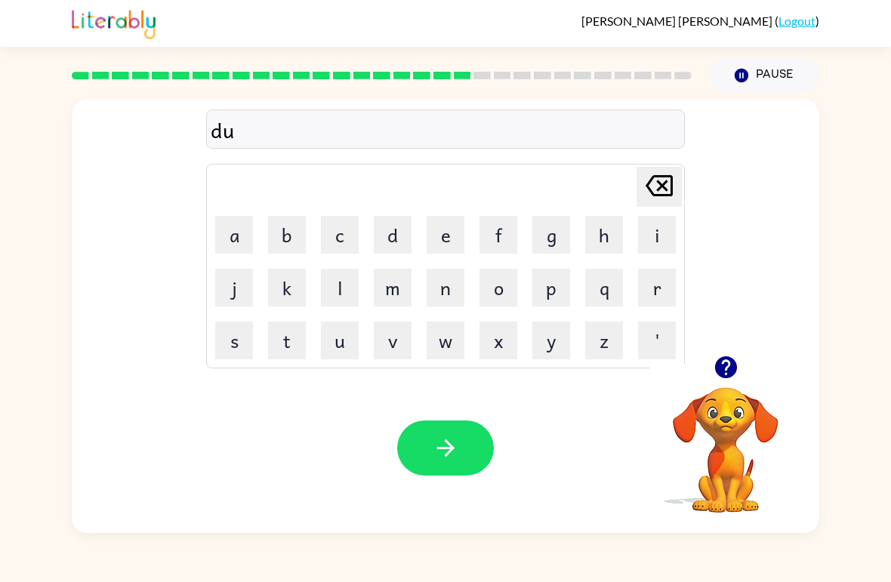
click at [233, 344] on button "s" at bounding box center [234, 341] width 38 height 38
click at [286, 349] on button "t" at bounding box center [287, 341] width 38 height 38
click at [448, 241] on button "e" at bounding box center [446, 235] width 38 height 38
click at [382, 244] on button "d" at bounding box center [393, 235] width 38 height 38
click at [462, 443] on button "button" at bounding box center [445, 448] width 97 height 55
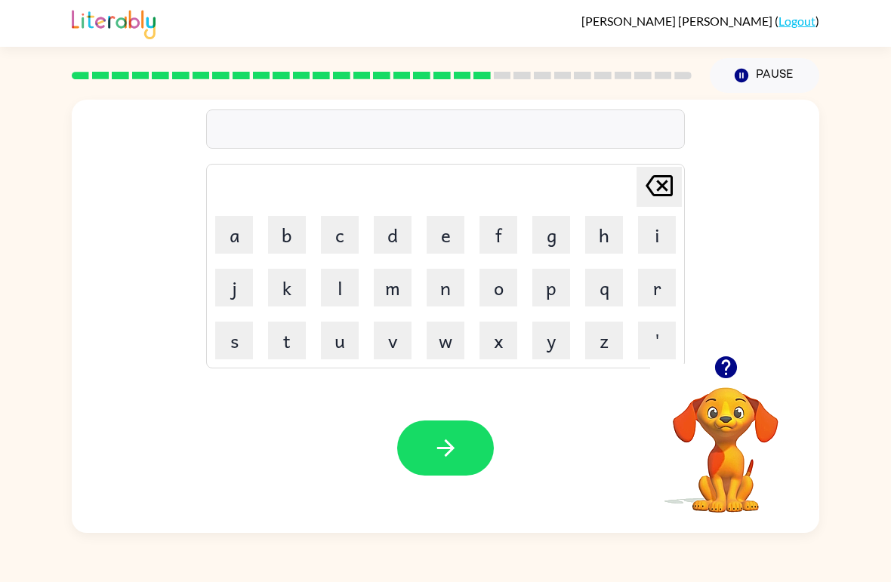
click at [239, 346] on button "s" at bounding box center [234, 341] width 38 height 38
click at [447, 237] on button "e" at bounding box center [446, 235] width 38 height 38
click at [442, 294] on button "n" at bounding box center [446, 288] width 38 height 38
click at [285, 341] on button "t" at bounding box center [287, 341] width 38 height 38
click at [230, 236] on button "a" at bounding box center [234, 235] width 38 height 38
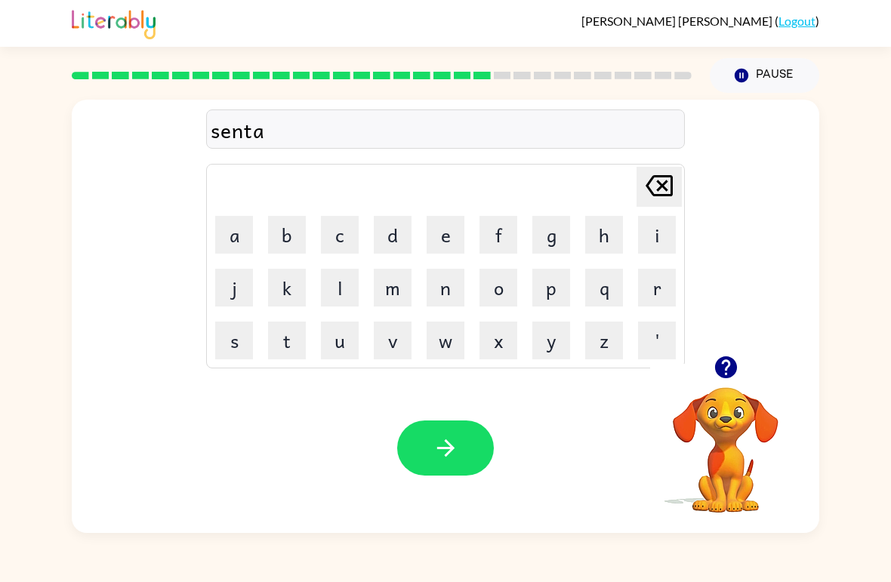
click at [557, 289] on button "p" at bounding box center [551, 288] width 38 height 38
click at [439, 235] on button "e" at bounding box center [446, 235] width 38 height 38
click at [438, 235] on button "e" at bounding box center [446, 235] width 38 height 38
click at [384, 239] on button "d" at bounding box center [393, 235] width 38 height 38
click at [465, 445] on button "button" at bounding box center [445, 448] width 97 height 55
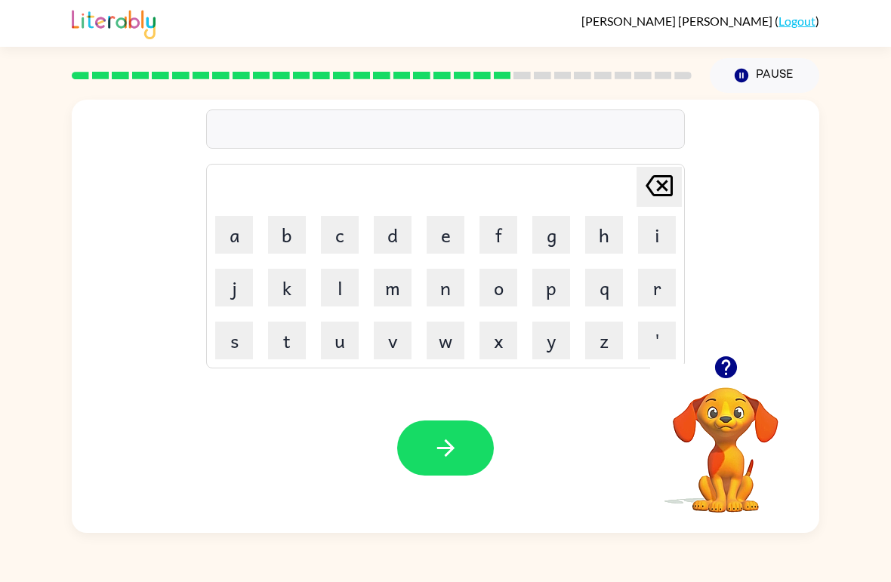
click at [239, 345] on button "s" at bounding box center [234, 341] width 38 height 38
click at [344, 341] on button "u" at bounding box center [340, 341] width 38 height 38
click at [655, 180] on icon "[PERSON_NAME] last character input" at bounding box center [659, 186] width 36 height 36
click at [653, 287] on button "r" at bounding box center [657, 288] width 38 height 38
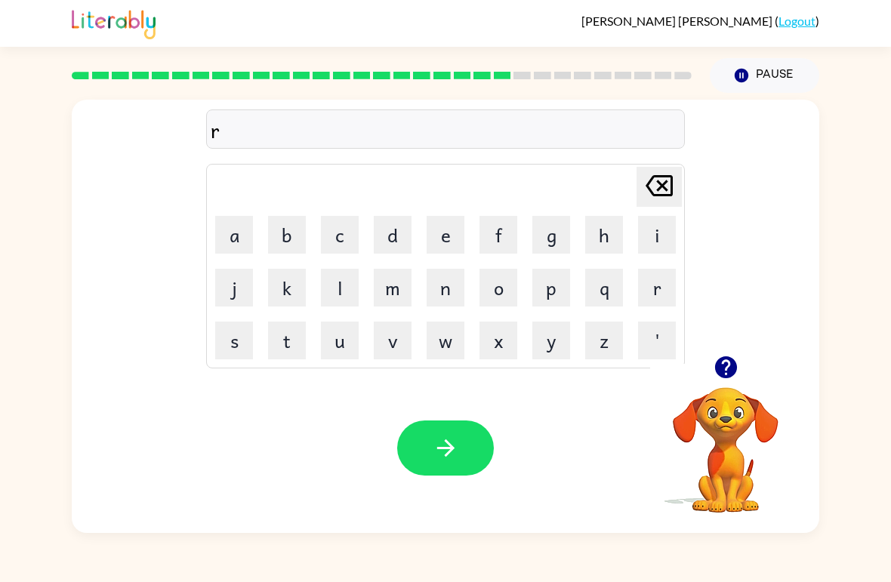
click at [231, 230] on button "a" at bounding box center [234, 235] width 38 height 38
click at [654, 234] on button "i" at bounding box center [657, 235] width 38 height 38
click at [453, 294] on button "n" at bounding box center [446, 288] width 38 height 38
click at [344, 226] on button "c" at bounding box center [340, 235] width 38 height 38
click at [499, 296] on button "o" at bounding box center [498, 288] width 38 height 38
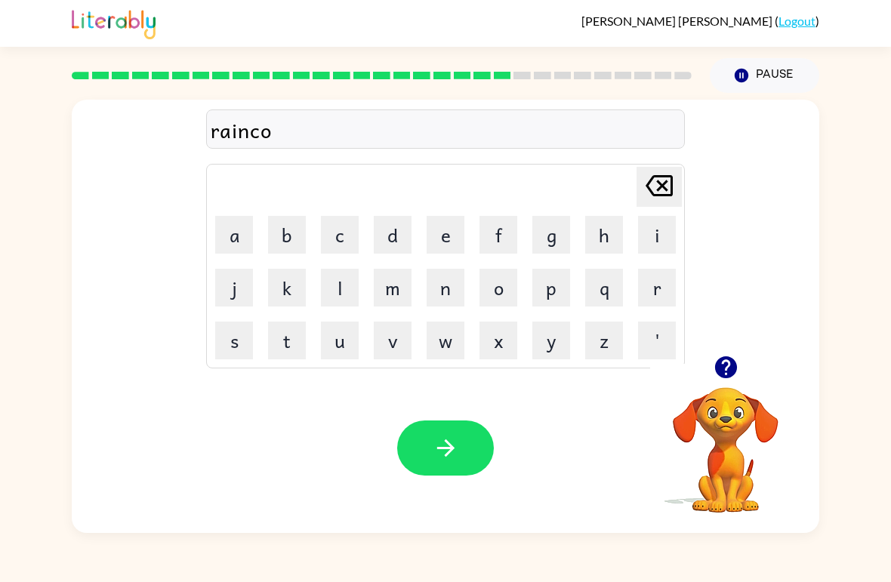
click at [236, 236] on button "a" at bounding box center [234, 235] width 38 height 38
click at [293, 337] on button "t" at bounding box center [287, 341] width 38 height 38
click at [467, 451] on button "button" at bounding box center [445, 448] width 97 height 55
click at [399, 300] on button "m" at bounding box center [393, 288] width 38 height 38
click at [226, 232] on button "a" at bounding box center [234, 235] width 38 height 38
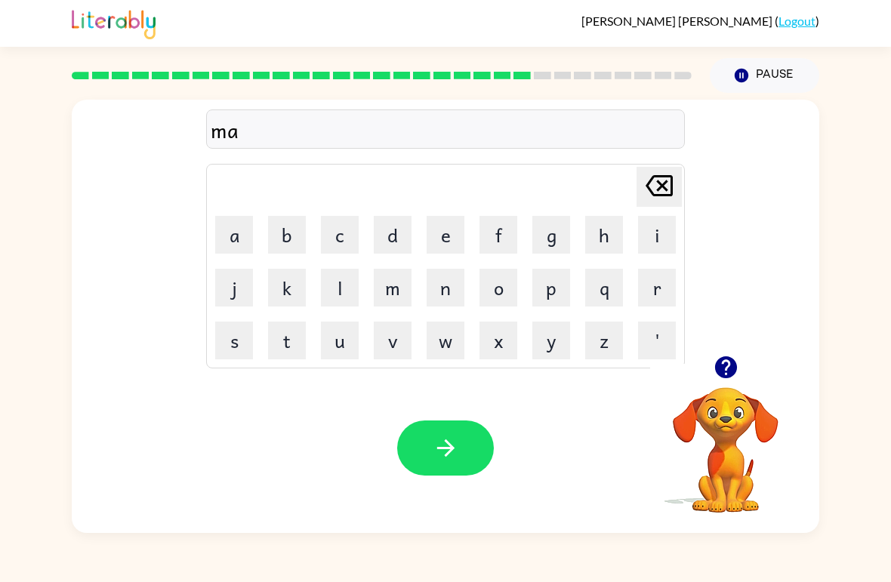
click at [655, 300] on button "r" at bounding box center [657, 288] width 38 height 38
click at [347, 222] on button "c" at bounding box center [340, 235] width 38 height 38
click at [285, 285] on button "k" at bounding box center [287, 288] width 38 height 38
click at [442, 231] on button "e" at bounding box center [446, 235] width 38 height 38
click at [658, 288] on button "r" at bounding box center [657, 288] width 38 height 38
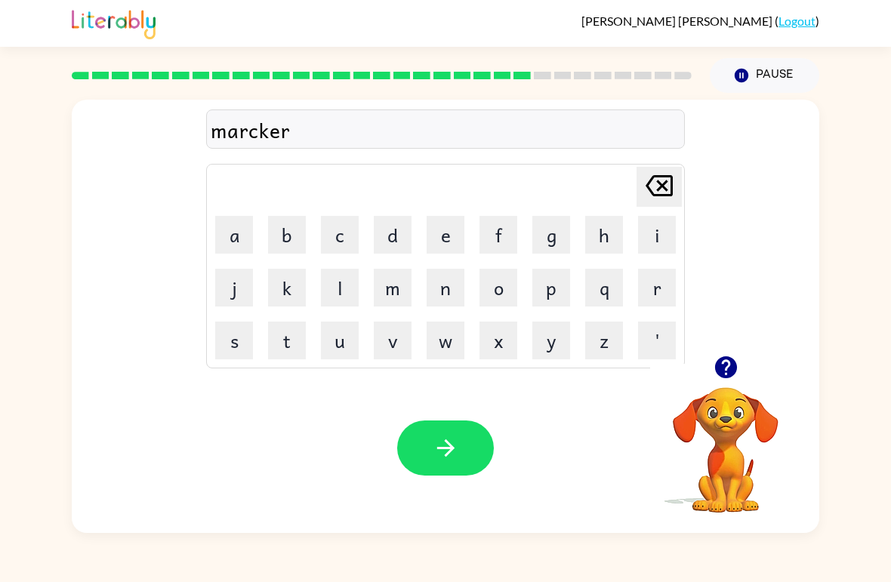
click at [655, 180] on icon "[PERSON_NAME] last character input" at bounding box center [659, 186] width 36 height 36
click at [653, 293] on button "r" at bounding box center [657, 288] width 38 height 38
click at [662, 175] on icon "[PERSON_NAME] last character input" at bounding box center [659, 186] width 36 height 36
click at [649, 290] on button "r" at bounding box center [657, 288] width 38 height 38
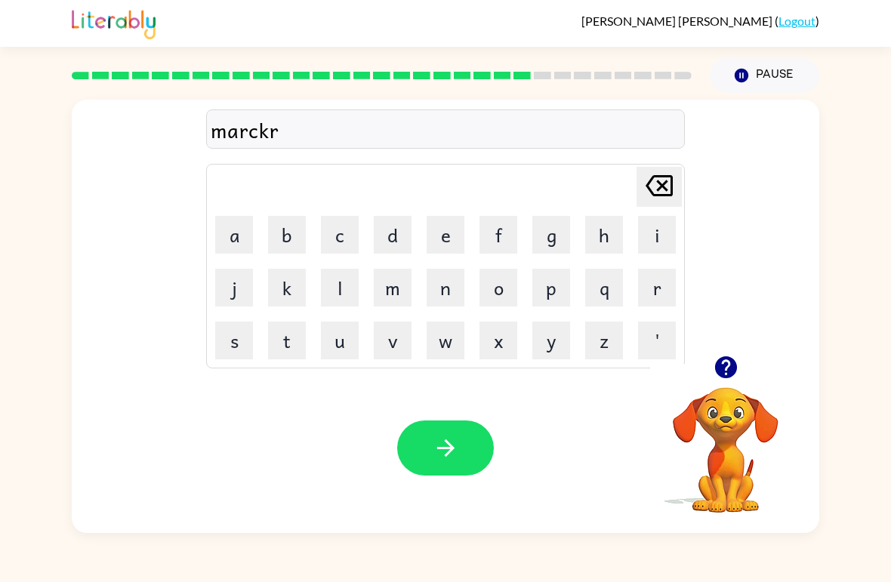
click at [436, 223] on button "e" at bounding box center [446, 235] width 38 height 38
click at [658, 180] on icon "[PERSON_NAME] last character input" at bounding box center [659, 186] width 36 height 36
click at [657, 180] on icon "[PERSON_NAME] last character input" at bounding box center [659, 186] width 36 height 36
click at [658, 292] on button "r" at bounding box center [657, 288] width 38 height 38
click at [433, 226] on button "e" at bounding box center [446, 235] width 38 height 38
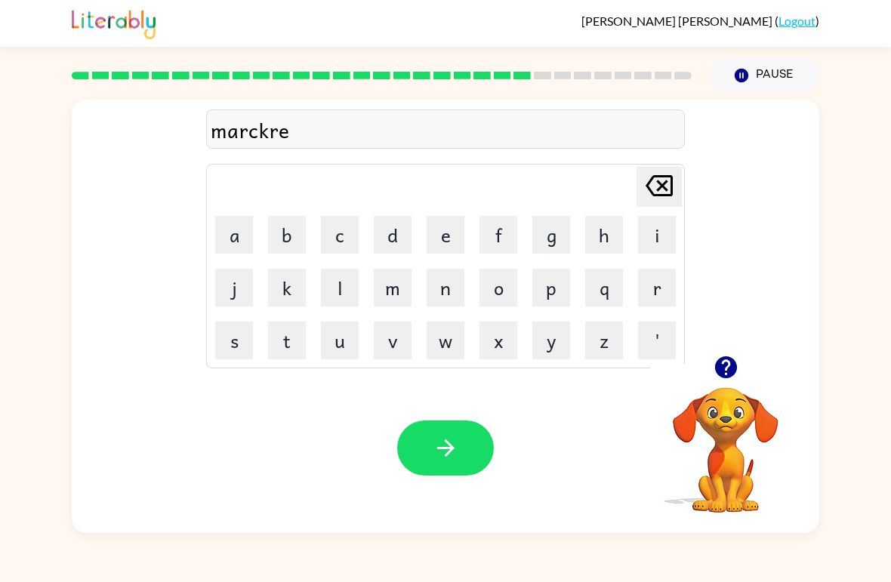
click at [654, 189] on icon "[PERSON_NAME] last character input" at bounding box center [659, 186] width 36 height 36
click at [653, 188] on icon "[PERSON_NAME] last character input" at bounding box center [659, 186] width 36 height 36
click at [448, 227] on button "e" at bounding box center [446, 235] width 38 height 38
click at [651, 288] on button "r" at bounding box center [657, 288] width 38 height 38
click at [458, 440] on icon "button" at bounding box center [446, 448] width 26 height 26
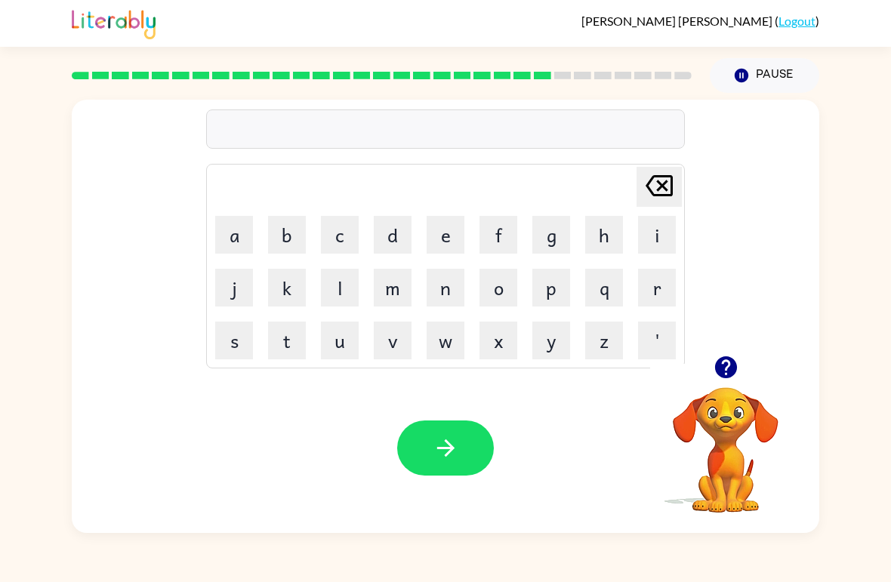
click at [236, 233] on button "a" at bounding box center [234, 235] width 38 height 38
click at [384, 235] on button "d" at bounding box center [393, 235] width 38 height 38
click at [396, 347] on button "v" at bounding box center [393, 341] width 38 height 38
click at [239, 232] on button "a" at bounding box center [234, 235] width 38 height 38
click at [445, 289] on button "n" at bounding box center [446, 288] width 38 height 38
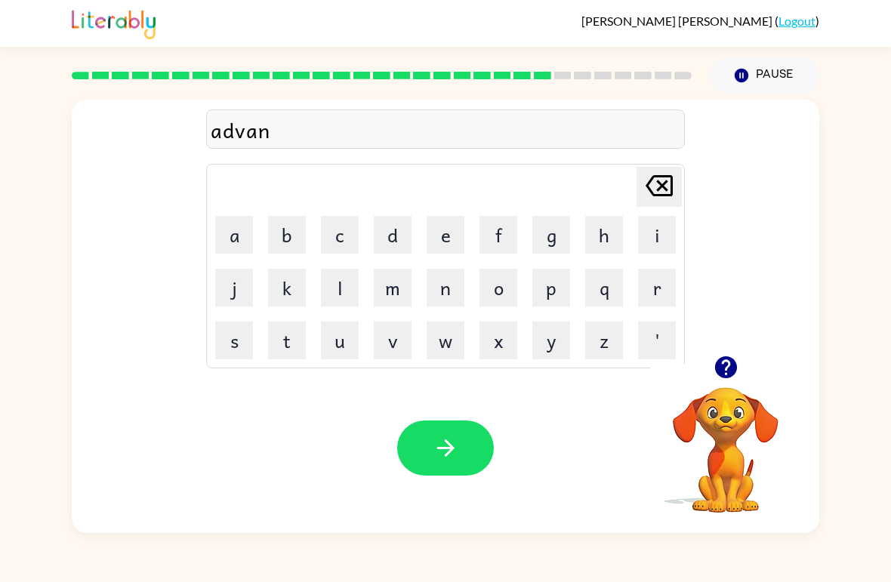
click at [234, 350] on button "s" at bounding box center [234, 341] width 38 height 38
click at [648, 233] on button "i" at bounding box center [657, 235] width 38 height 38
click at [446, 294] on button "n" at bounding box center [446, 288] width 38 height 38
click at [546, 239] on button "g" at bounding box center [551, 235] width 38 height 38
click at [476, 442] on button "button" at bounding box center [445, 448] width 97 height 55
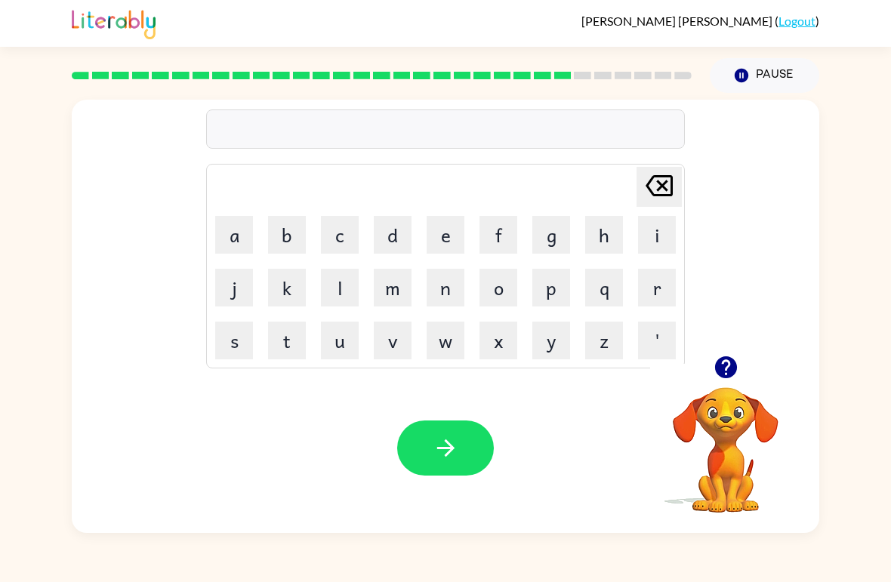
click at [554, 238] on button "g" at bounding box center [551, 235] width 38 height 38
click at [502, 291] on button "o" at bounding box center [498, 288] width 38 height 38
click at [279, 227] on button "b" at bounding box center [287, 235] width 38 height 38
click at [339, 297] on button "l" at bounding box center [340, 288] width 38 height 38
click at [661, 240] on button "i" at bounding box center [657, 235] width 38 height 38
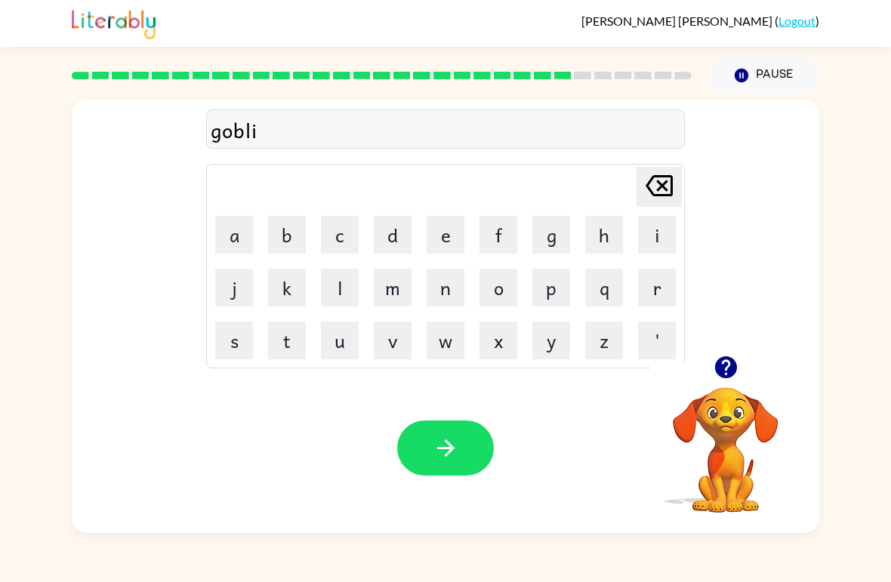
click at [446, 293] on button "n" at bounding box center [446, 288] width 38 height 38
click at [430, 453] on button "button" at bounding box center [445, 448] width 97 height 55
click at [555, 236] on button "g" at bounding box center [551, 235] width 38 height 38
click at [504, 290] on button "o" at bounding box center [498, 288] width 38 height 38
click at [394, 353] on button "v" at bounding box center [393, 341] width 38 height 38
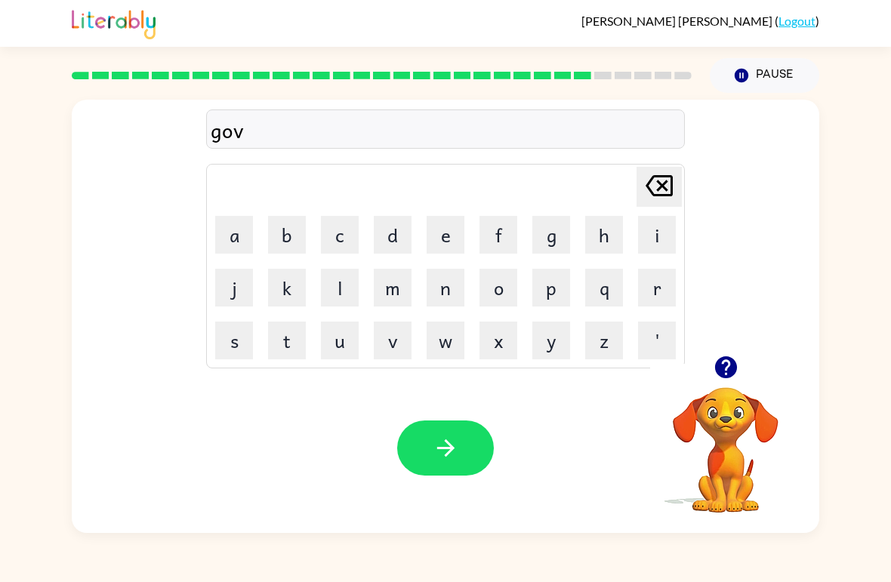
click at [451, 237] on button "e" at bounding box center [446, 235] width 38 height 38
click at [660, 290] on button "r" at bounding box center [657, 288] width 38 height 38
click at [393, 297] on button "m" at bounding box center [393, 288] width 38 height 38
click at [454, 230] on button "e" at bounding box center [446, 235] width 38 height 38
click at [450, 287] on button "n" at bounding box center [446, 288] width 38 height 38
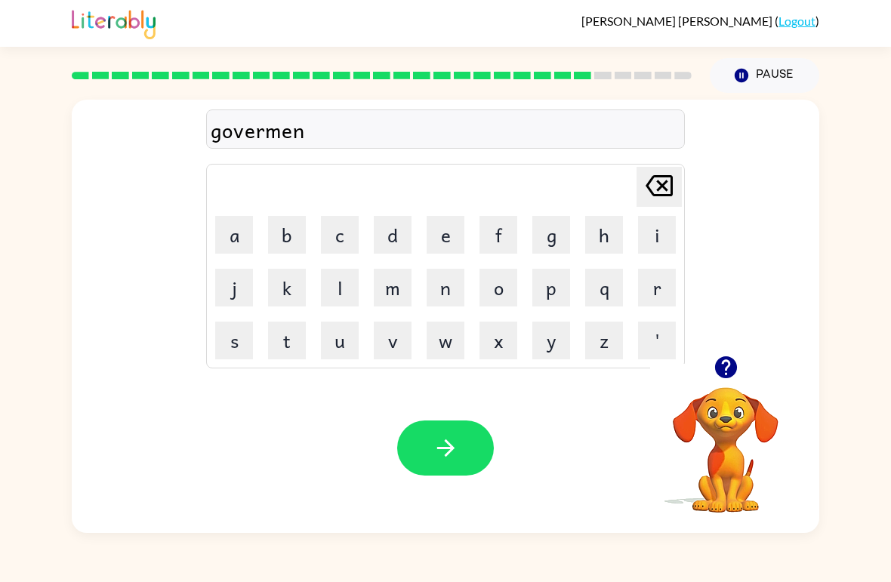
click at [286, 344] on button "t" at bounding box center [287, 341] width 38 height 38
click at [464, 447] on button "button" at bounding box center [445, 448] width 97 height 55
click at [244, 357] on button "s" at bounding box center [234, 341] width 38 height 38
click at [277, 338] on button "t" at bounding box center [287, 341] width 38 height 38
click at [648, 288] on button "r" at bounding box center [657, 288] width 38 height 38
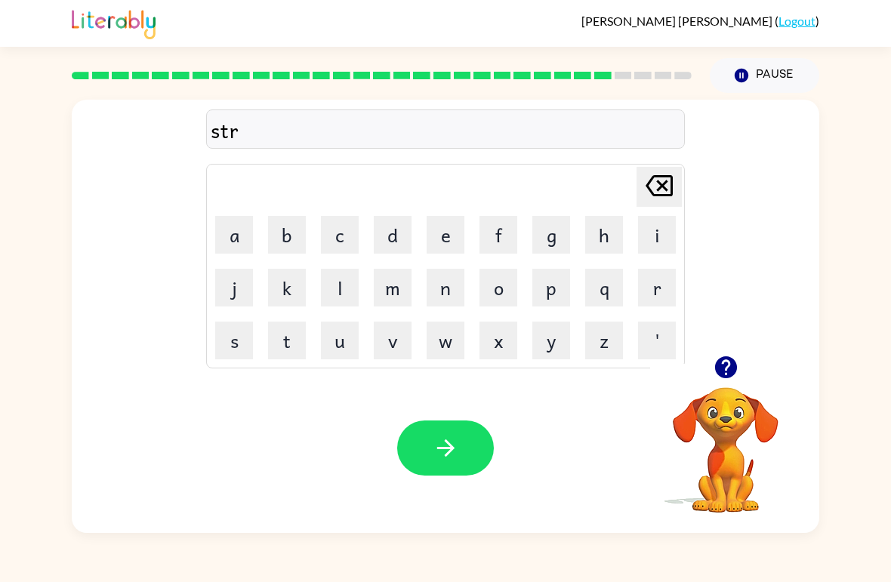
click at [651, 233] on button "i" at bounding box center [657, 235] width 38 height 38
click at [427, 291] on button "n" at bounding box center [446, 288] width 38 height 38
click at [461, 450] on button "button" at bounding box center [445, 448] width 97 height 55
click at [223, 344] on button "s" at bounding box center [234, 341] width 38 height 38
click at [596, 240] on button "h" at bounding box center [604, 235] width 38 height 38
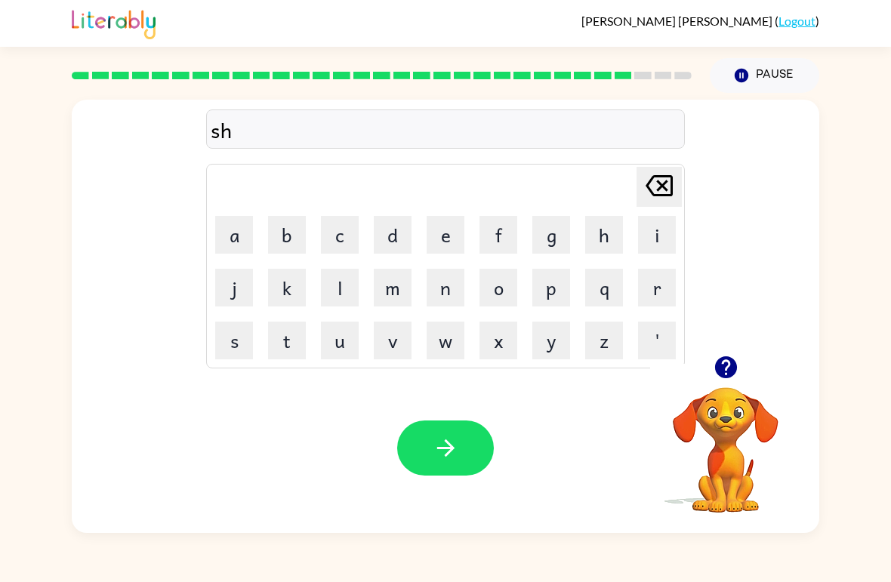
click at [219, 232] on button "a" at bounding box center [234, 235] width 38 height 38
click at [602, 289] on button "q" at bounding box center [604, 288] width 38 height 38
click at [656, 178] on icon at bounding box center [659, 185] width 27 height 21
click at [551, 291] on button "p" at bounding box center [551, 288] width 38 height 38
click at [424, 227] on td "e" at bounding box center [445, 234] width 51 height 51
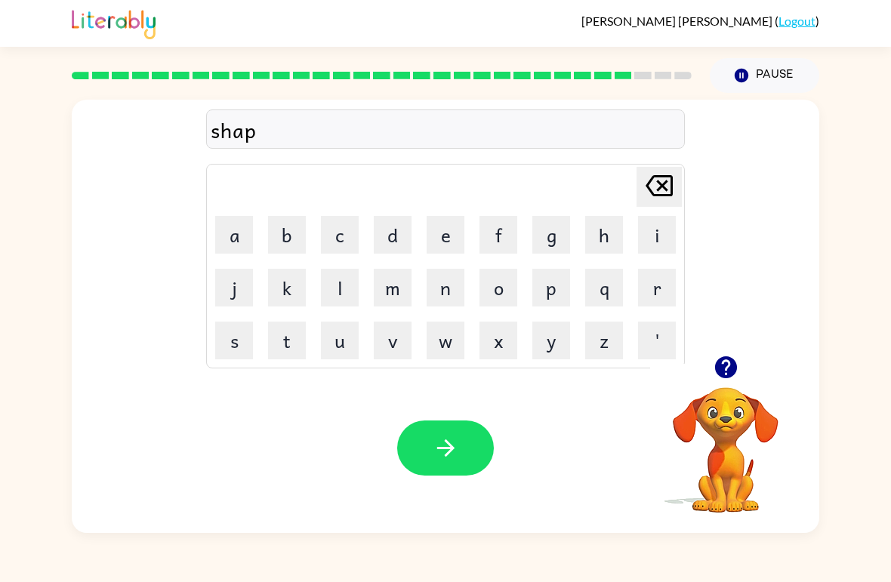
click at [438, 227] on button "e" at bounding box center [446, 235] width 38 height 38
click at [448, 464] on button "button" at bounding box center [445, 448] width 97 height 55
click at [393, 239] on button "d" at bounding box center [393, 235] width 38 height 38
click at [442, 233] on button "e" at bounding box center [446, 235] width 38 height 38
click at [333, 286] on button "l" at bounding box center [340, 288] width 38 height 38
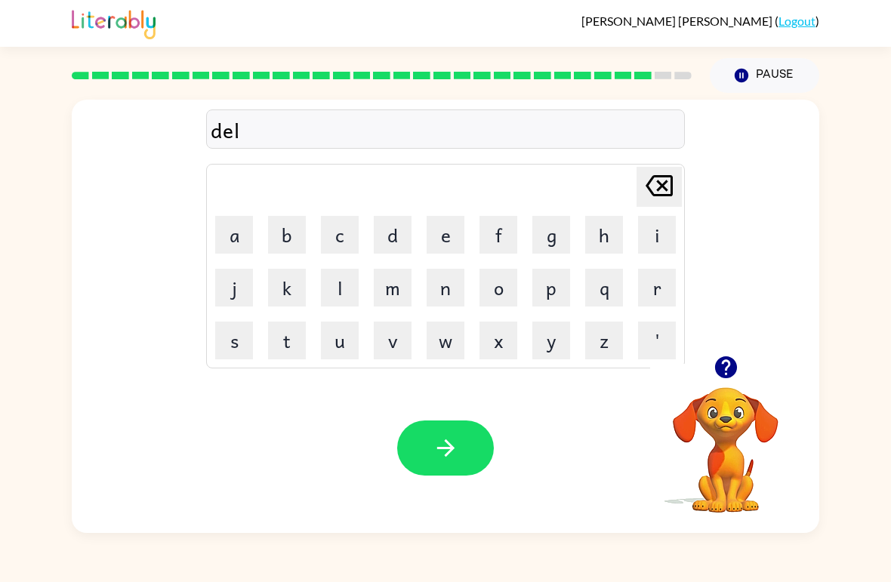
click at [649, 238] on button "i" at bounding box center [657, 235] width 38 height 38
click at [236, 347] on button "s" at bounding box center [234, 341] width 38 height 38
click at [494, 295] on button "o" at bounding box center [498, 288] width 38 height 38
click at [331, 343] on button "u" at bounding box center [340, 341] width 38 height 38
click at [231, 346] on button "s" at bounding box center [234, 341] width 38 height 38
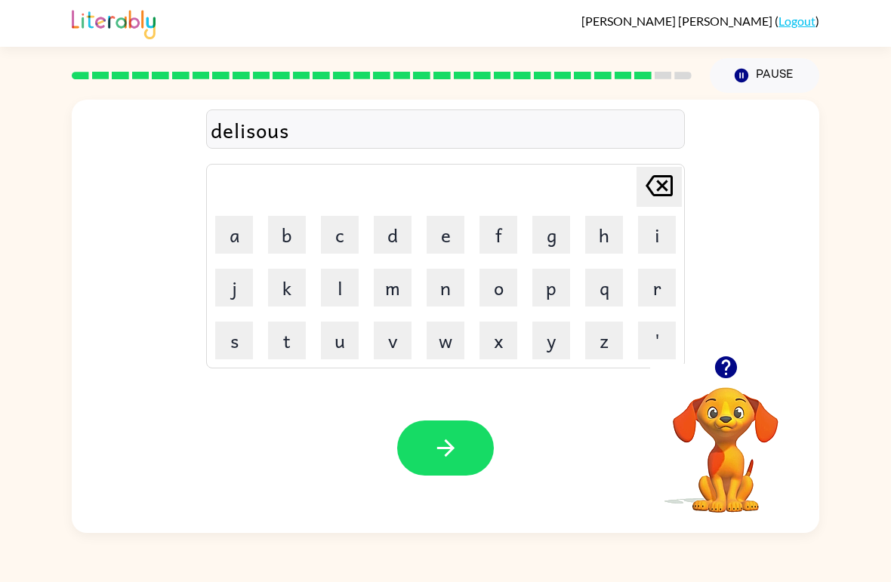
click at [448, 237] on button "e" at bounding box center [446, 235] width 38 height 38
click at [440, 439] on icon "button" at bounding box center [446, 448] width 26 height 26
click at [251, 287] on button "j" at bounding box center [234, 288] width 38 height 38
click at [226, 238] on button "a" at bounding box center [234, 235] width 38 height 38
click at [547, 345] on button "y" at bounding box center [551, 341] width 38 height 38
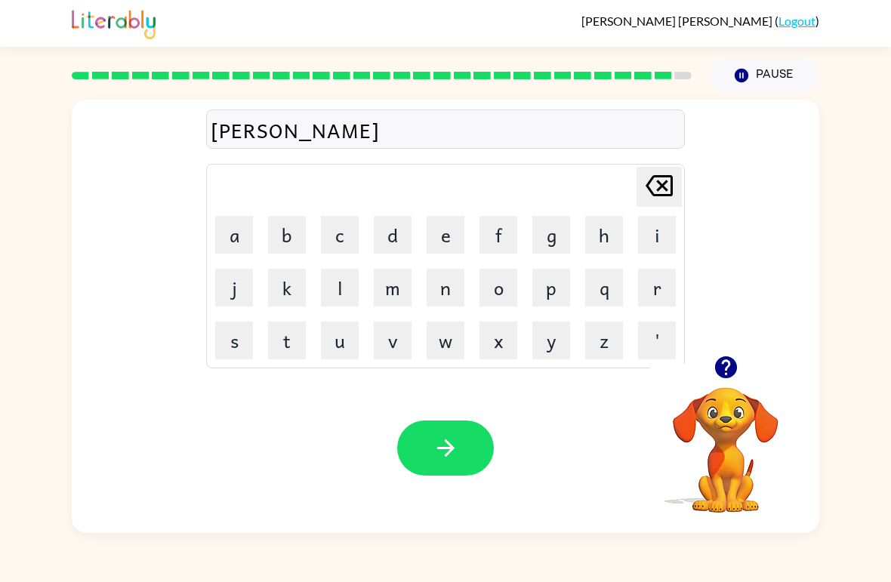
click at [661, 179] on icon "[PERSON_NAME] last character input" at bounding box center [659, 186] width 36 height 36
click at [296, 222] on button "b" at bounding box center [287, 235] width 38 height 38
click at [648, 288] on button "r" at bounding box center [657, 288] width 38 height 38
click at [454, 236] on button "e" at bounding box center [446, 235] width 38 height 38
click at [247, 220] on button "a" at bounding box center [234, 235] width 38 height 38
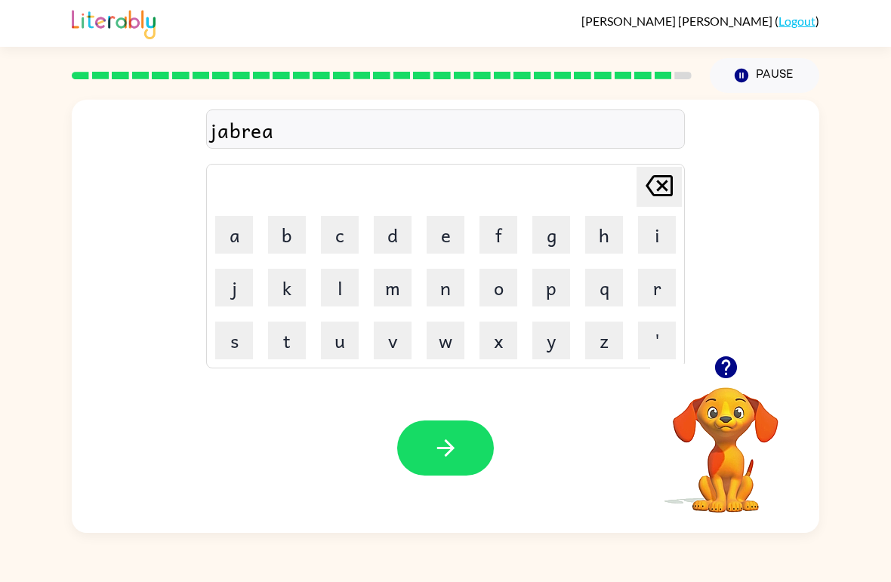
click at [341, 233] on button "c" at bounding box center [340, 235] width 38 height 38
click at [288, 279] on button "k" at bounding box center [287, 288] width 38 height 38
click at [445, 233] on button "e" at bounding box center [446, 235] width 38 height 38
click at [646, 282] on button "r" at bounding box center [657, 288] width 38 height 38
click at [504, 427] on div "Your browser must support playing .mp4 files to use Literably. Please try using…" at bounding box center [445, 448] width 747 height 170
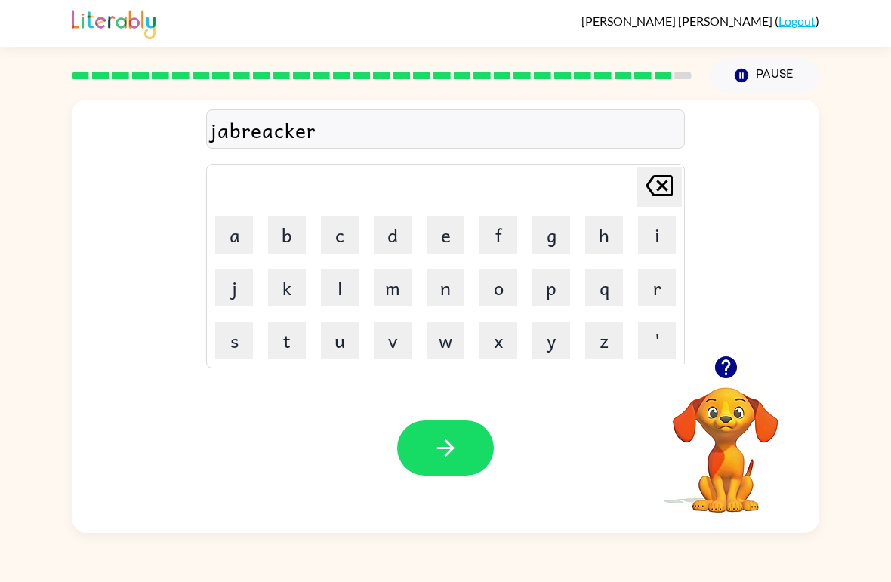
click at [458, 443] on icon "button" at bounding box center [446, 448] width 26 height 26
